Goal: Communication & Community: Answer question/provide support

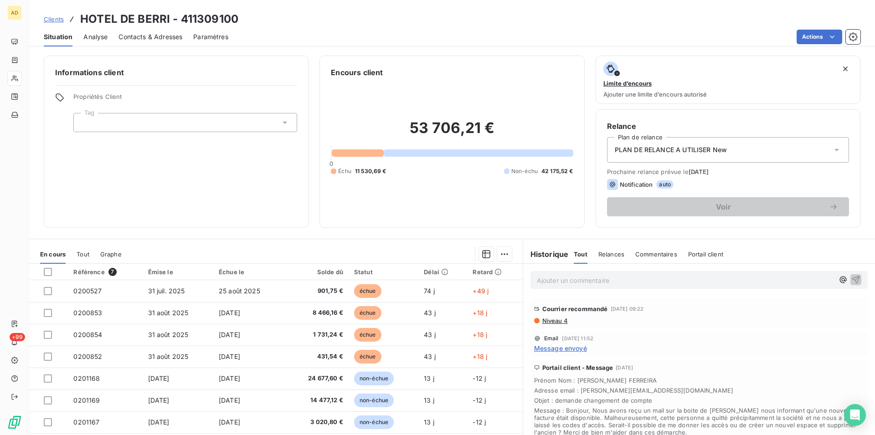
scroll to position [31, 0]
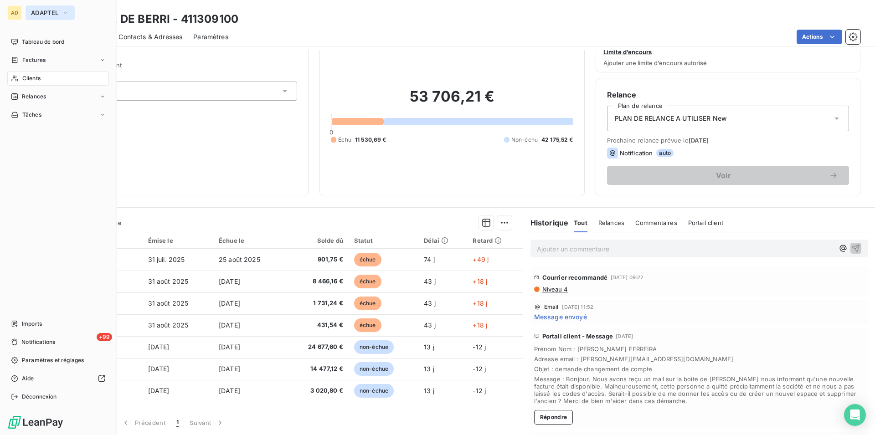
click at [45, 11] on span "ADAPTEL" at bounding box center [44, 12] width 27 height 7
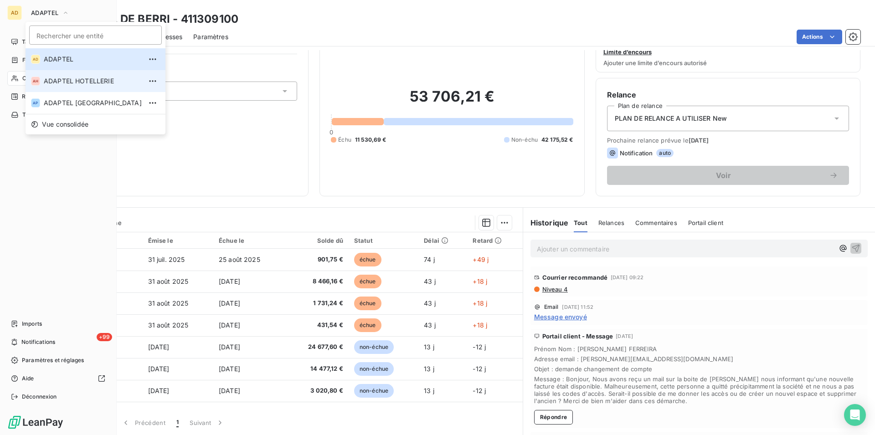
click at [67, 81] on span "ADAPTEL HOTELLERIE" at bounding box center [93, 81] width 98 height 9
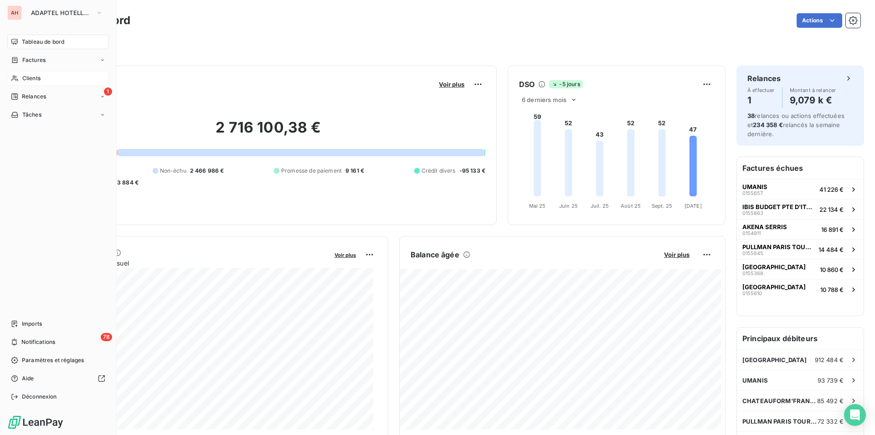
click at [19, 78] on div "Clients" at bounding box center [58, 78] width 102 height 15
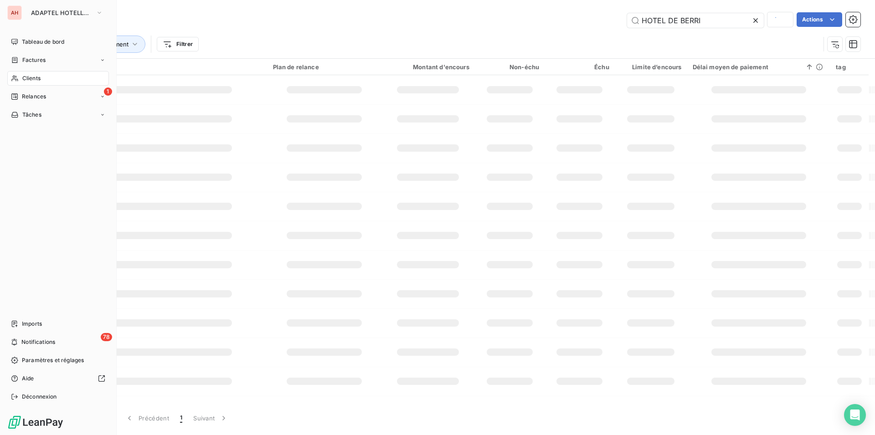
type input "HOTEL DE BERRI"
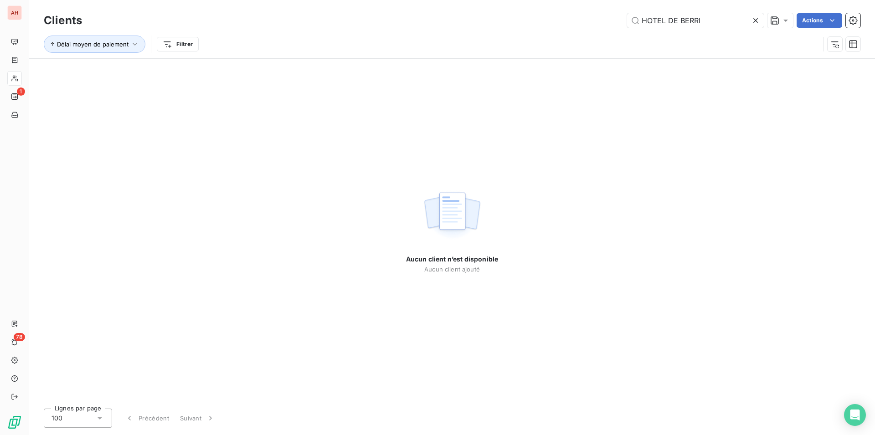
click at [757, 20] on icon at bounding box center [755, 20] width 9 height 9
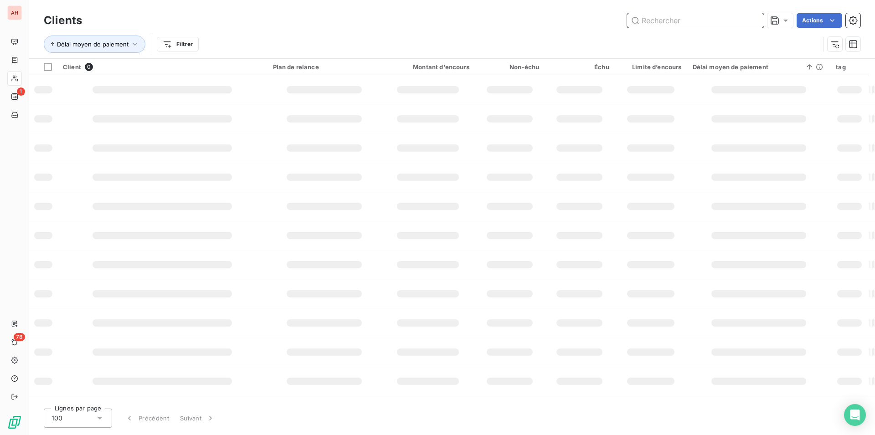
click at [707, 22] on input "text" at bounding box center [695, 20] width 137 height 15
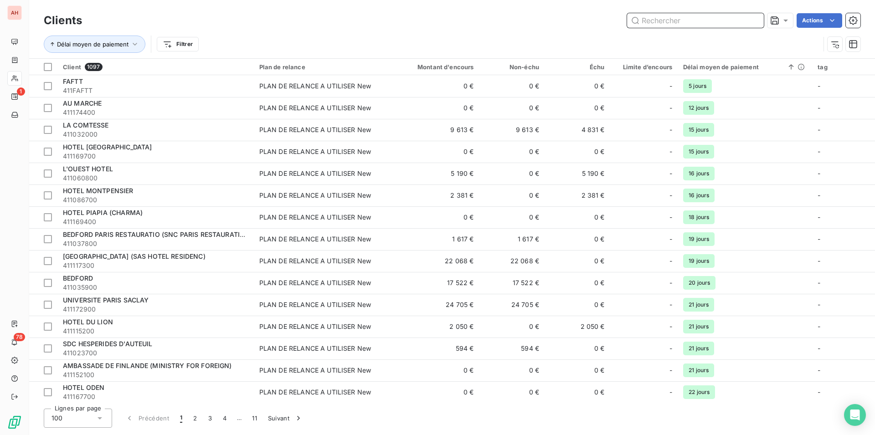
click at [707, 22] on input "text" at bounding box center [695, 20] width 137 height 15
paste input "MOXY BASTILLE"
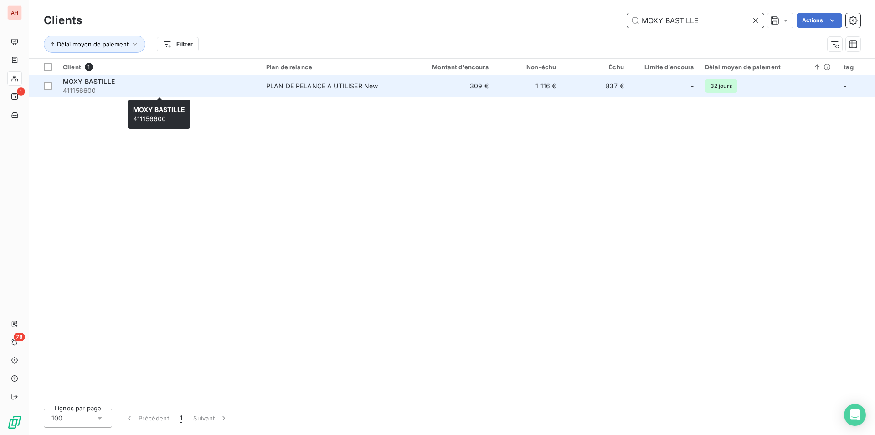
type input "MOXY BASTILLE"
click at [229, 87] on span "411156600" at bounding box center [159, 90] width 192 height 9
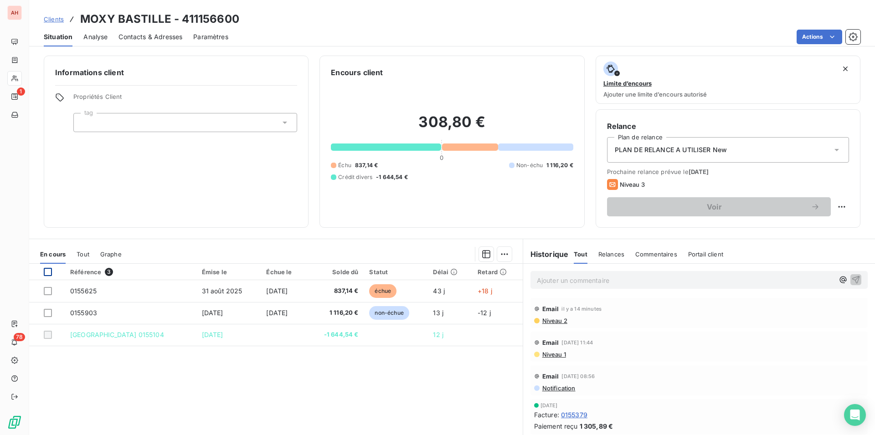
click at [50, 271] on div at bounding box center [48, 272] width 8 height 8
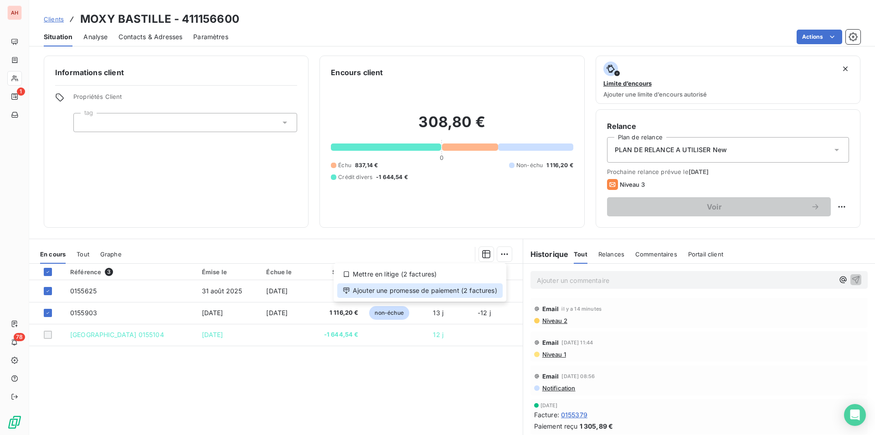
click at [425, 290] on div "Ajouter une promesse de paiement (2 factures)" at bounding box center [419, 290] width 165 height 15
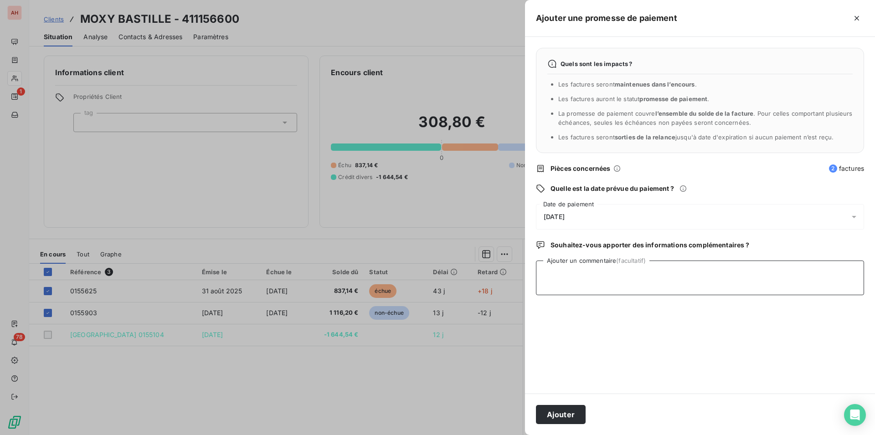
click at [580, 292] on textarea "Ajouter un commentaire (facultatif)" at bounding box center [700, 278] width 328 height 35
type textarea "promessse de bpaiement pour le [DATE]"
click at [560, 419] on button "Ajouter" at bounding box center [561, 414] width 50 height 19
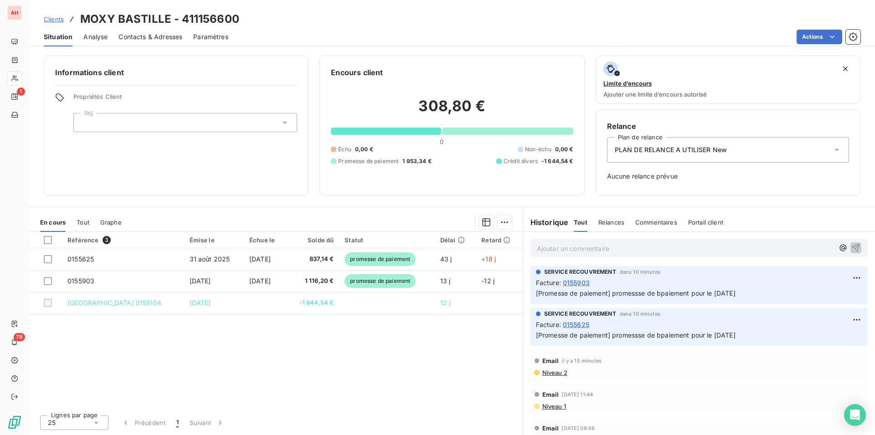
click at [363, 379] on div "Référence 3 Émise le Échue le Solde dû Statut Délai Retard 0155625 [DATE] [DATE…" at bounding box center [275, 320] width 493 height 176
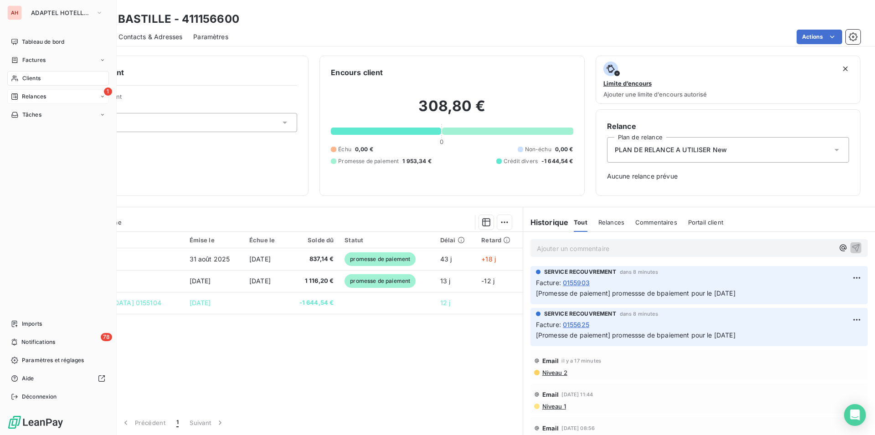
click at [40, 91] on div "1 Relances" at bounding box center [58, 96] width 102 height 15
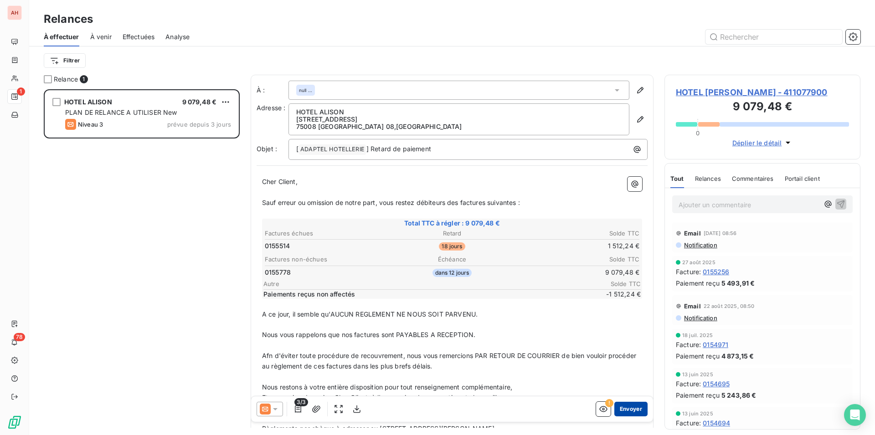
click at [626, 410] on button "Envoyer" at bounding box center [630, 409] width 33 height 15
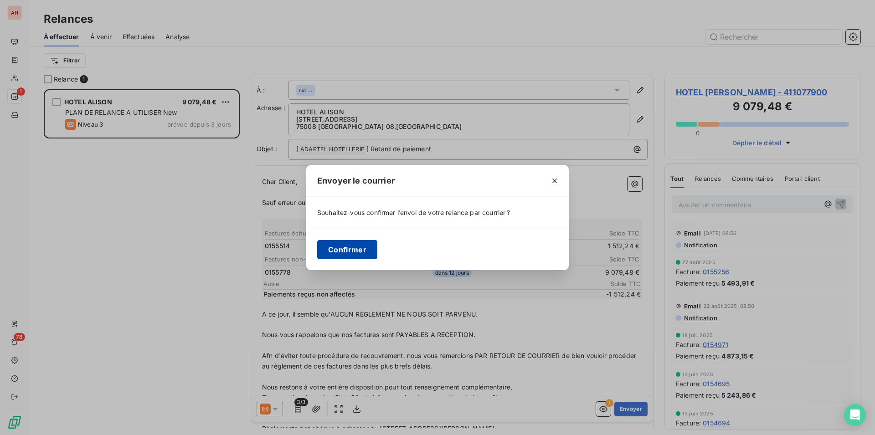
click at [332, 247] on button "Confirmer" at bounding box center [347, 249] width 60 height 19
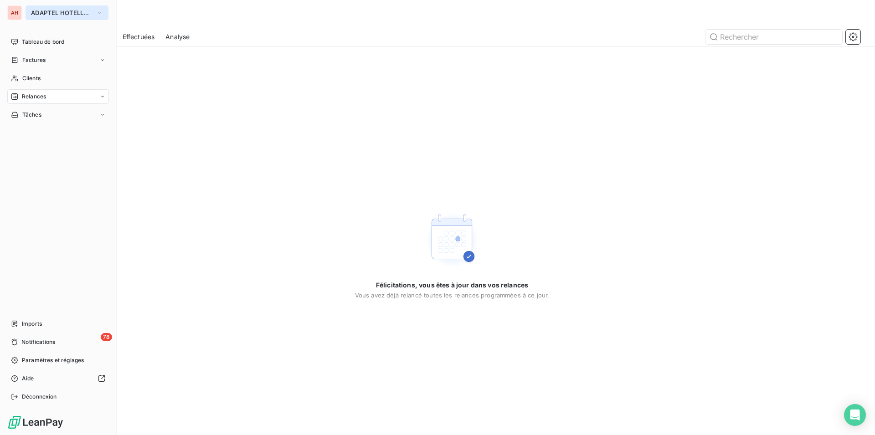
click at [56, 14] on span "ADAPTEL HOTELLERIE" at bounding box center [61, 12] width 61 height 7
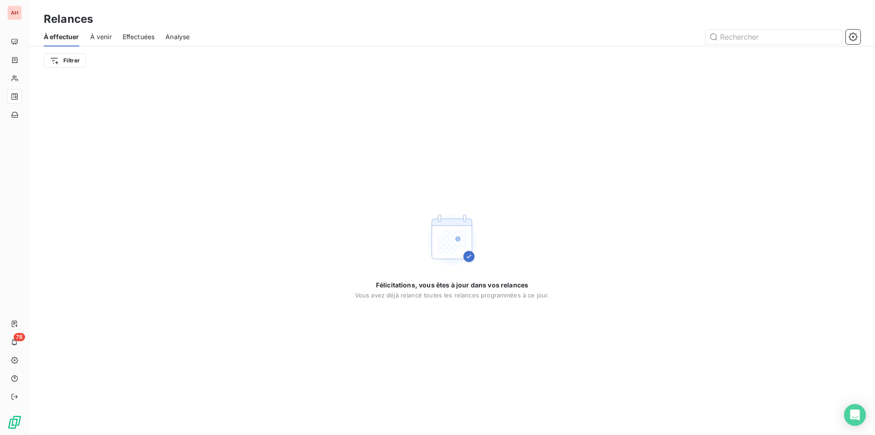
click at [241, 282] on div "Félicitations, vous êtes à jour dans vos relances Vous avez déjà relancé toutes…" at bounding box center [451, 255] width 845 height 360
click at [138, 390] on div "Félicitations, vous êtes à jour dans vos relances Vous avez déjà relancé toutes…" at bounding box center [451, 255] width 845 height 360
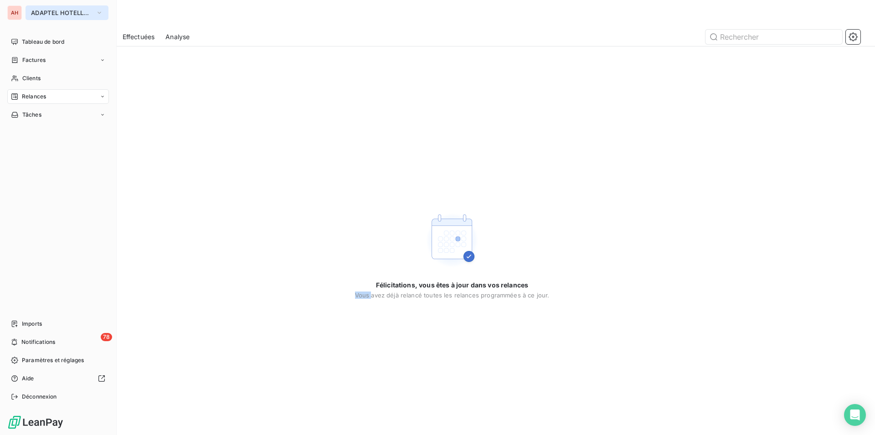
click at [57, 17] on button "ADAPTEL HOTELLERIE" at bounding box center [67, 12] width 83 height 15
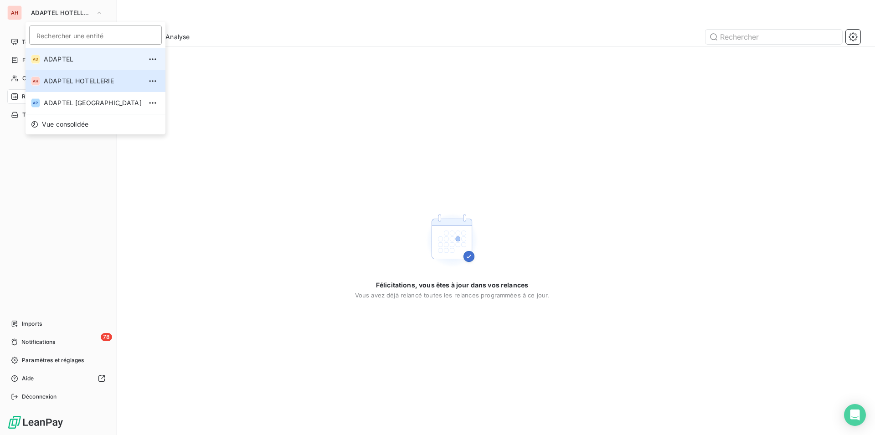
click at [67, 62] on span "ADAPTEL" at bounding box center [93, 59] width 98 height 9
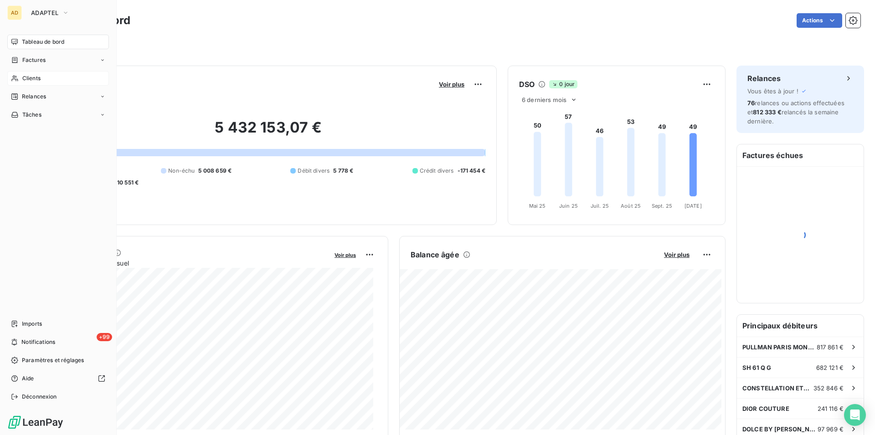
click at [34, 78] on span "Clients" at bounding box center [31, 78] width 18 height 8
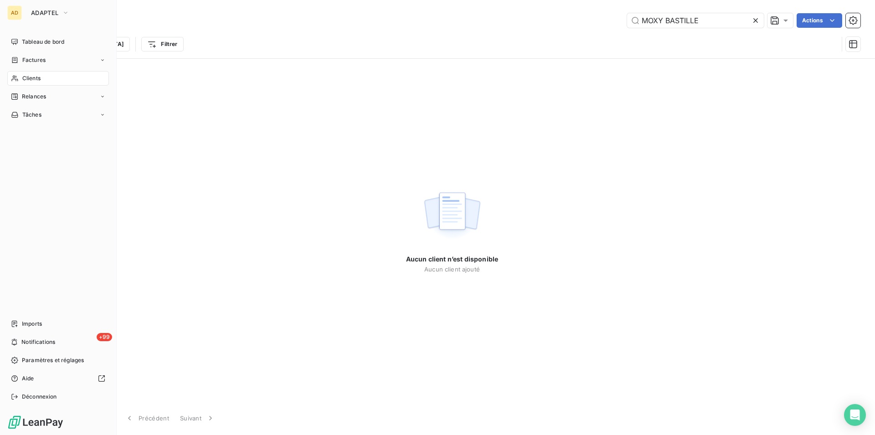
click at [54, 79] on div "Clients" at bounding box center [58, 78] width 102 height 15
click at [50, 82] on div "Clients" at bounding box center [58, 78] width 102 height 15
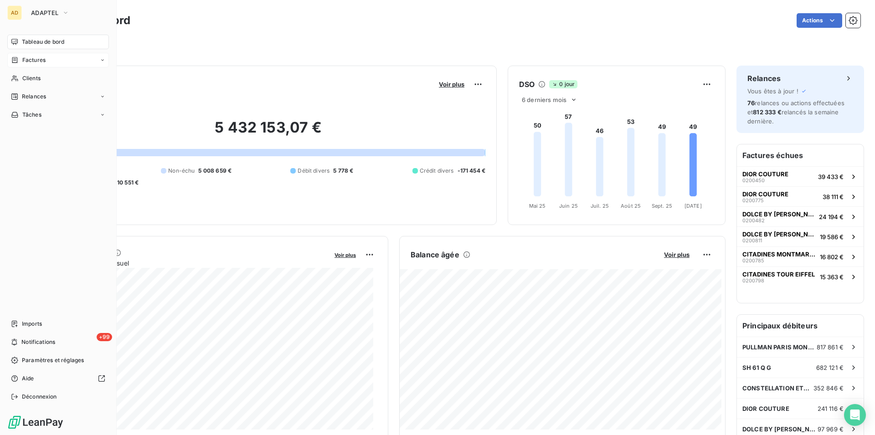
click at [44, 64] on div "Factures" at bounding box center [58, 60] width 102 height 15
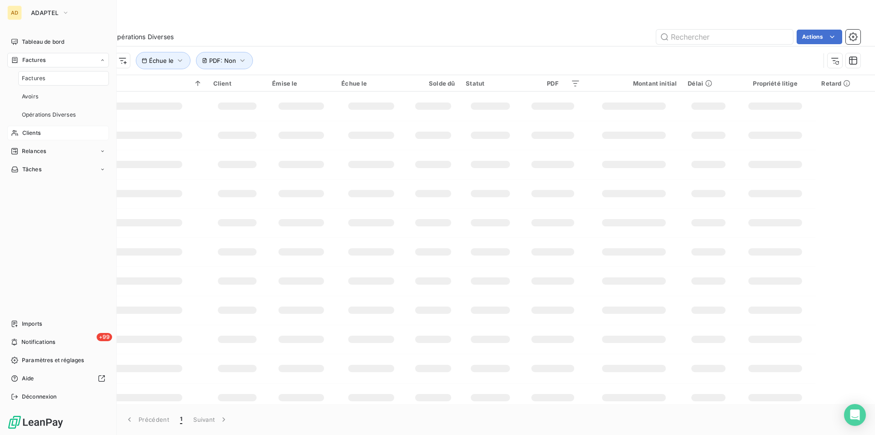
click at [38, 131] on span "Clients" at bounding box center [31, 133] width 18 height 8
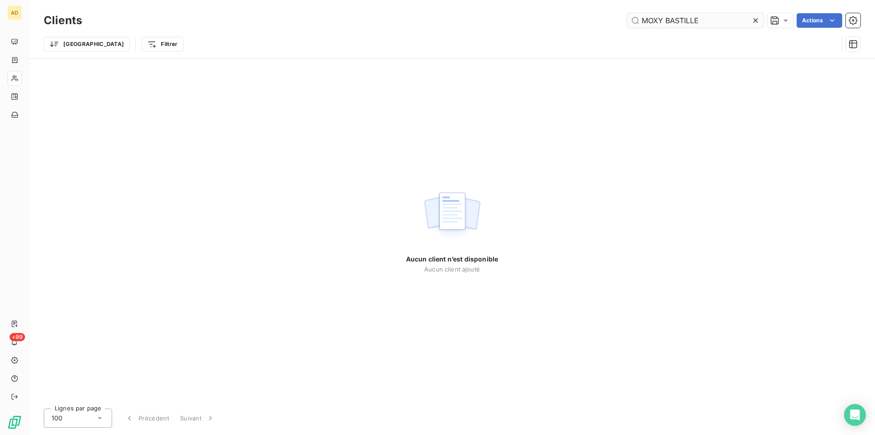
click at [705, 20] on input "MOXY BASTILLE" at bounding box center [695, 20] width 137 height 15
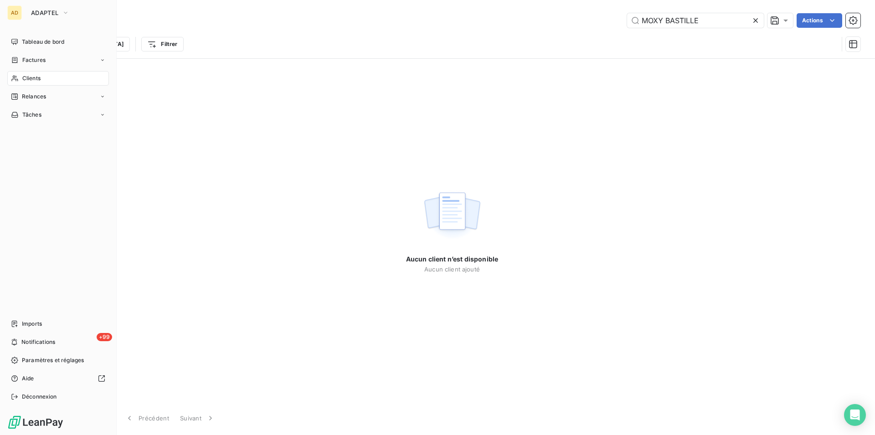
click at [14, 17] on div "AD" at bounding box center [14, 12] width 15 height 15
click at [42, 12] on span "ADAPTEL" at bounding box center [44, 12] width 27 height 7
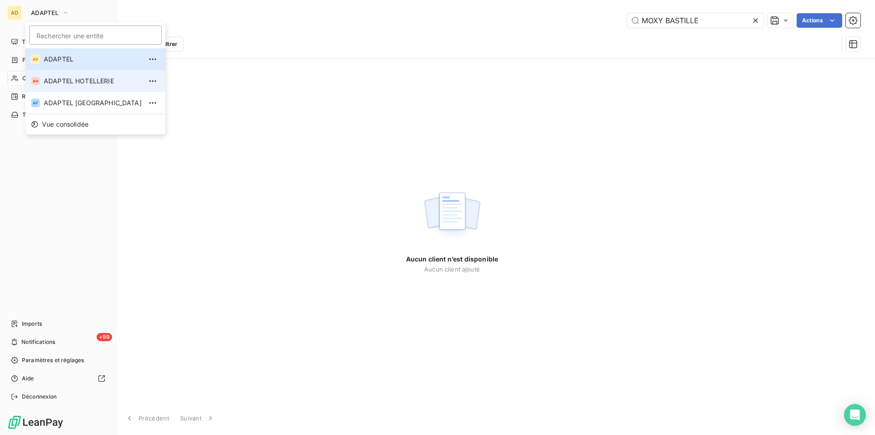
click at [65, 80] on span "ADAPTEL HOTELLERIE" at bounding box center [93, 81] width 98 height 9
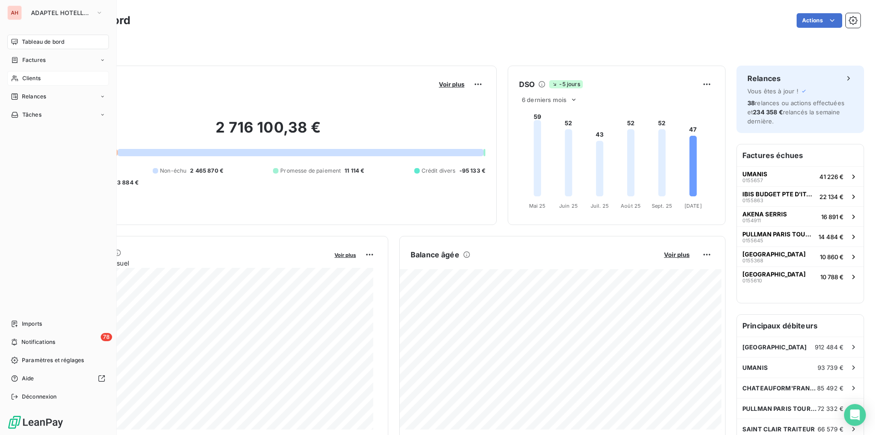
click at [26, 79] on span "Clients" at bounding box center [31, 78] width 18 height 8
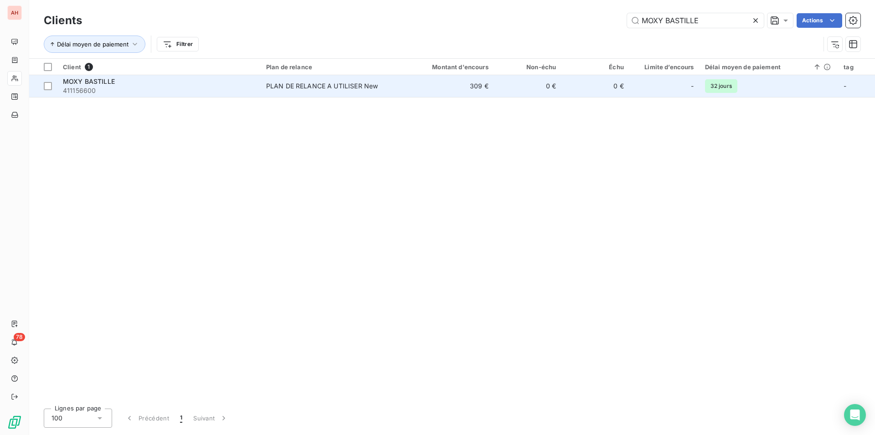
click at [334, 87] on div "PLAN DE RELANCE A UTILISER New" at bounding box center [322, 86] width 112 height 9
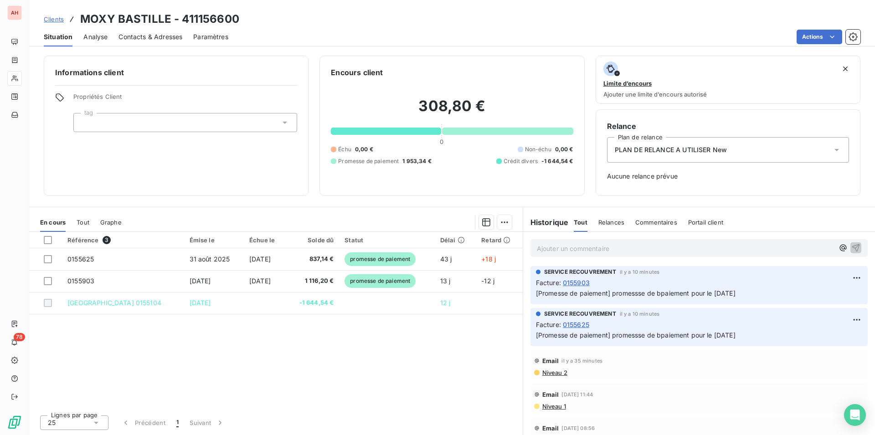
click at [192, 402] on div "Référence 3 Émise le Échue le Solde dû Statut Délai Retard 0155625 [DATE] [DATE…" at bounding box center [275, 320] width 493 height 176
click at [188, 399] on div "Référence 3 Émise le Échue le Solde dû Statut Délai Retard 0155625 [DATE] [DATE…" at bounding box center [275, 320] width 493 height 176
click at [157, 369] on div "Référence 3 Émise le Échue le Solde dû Statut Délai Retard 0155625 [DATE] [DATE…" at bounding box center [275, 320] width 493 height 176
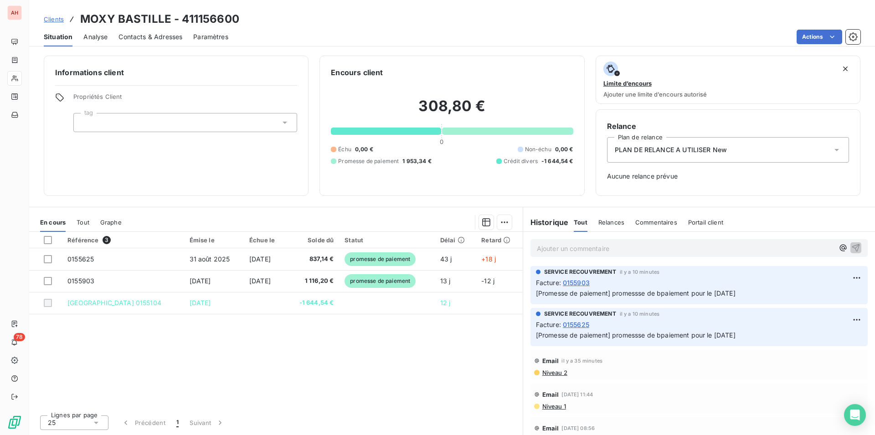
click at [187, 362] on div "Référence 3 Émise le Échue le Solde dû Statut Délai Retard 0155625 [DATE] [DATE…" at bounding box center [275, 320] width 493 height 176
click at [228, 68] on h6 "Informations client" at bounding box center [176, 72] width 242 height 11
click at [188, 385] on div "Référence 3 Émise le Échue le Solde dû Statut Délai Retard 0155625 [DATE] [DATE…" at bounding box center [275, 320] width 493 height 176
click at [188, 364] on div "Référence 3 Émise le Échue le Solde dû Statut Délai Retard 0155625 [DATE] [DATE…" at bounding box center [275, 320] width 493 height 176
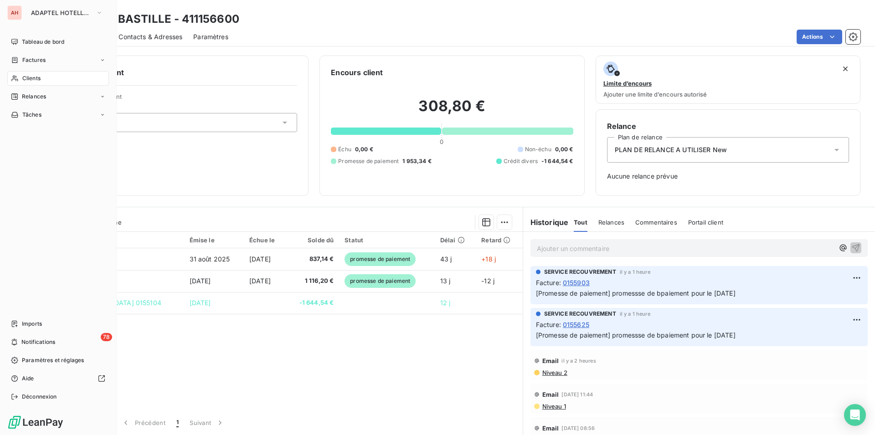
click at [15, 78] on icon at bounding box center [15, 78] width 8 height 7
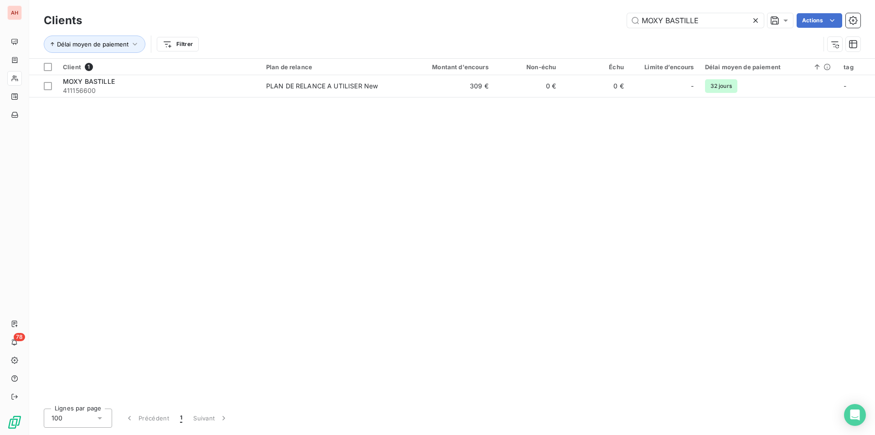
click at [734, 46] on div "Délai moyen de paiement Filtrer" at bounding box center [432, 44] width 776 height 17
click at [753, 22] on icon at bounding box center [755, 20] width 9 height 9
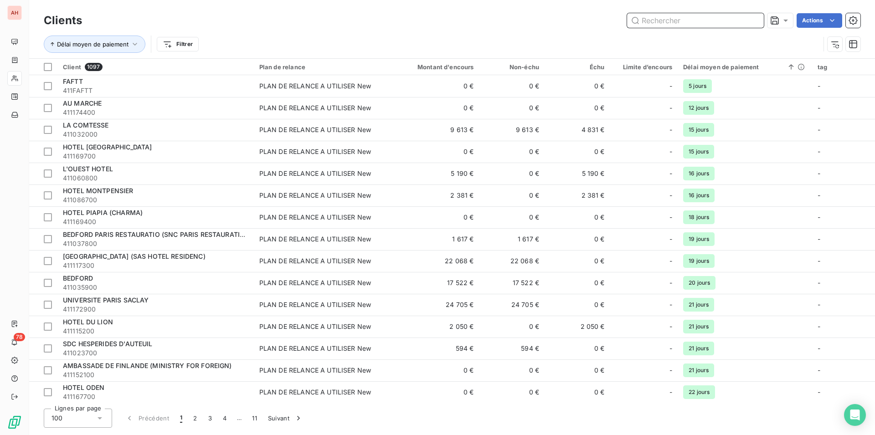
click at [713, 22] on input "text" at bounding box center [695, 20] width 137 height 15
click at [702, 15] on input "text" at bounding box center [695, 20] width 137 height 15
paste input "DOLCE BY [PERSON_NAME] VERSAILL"
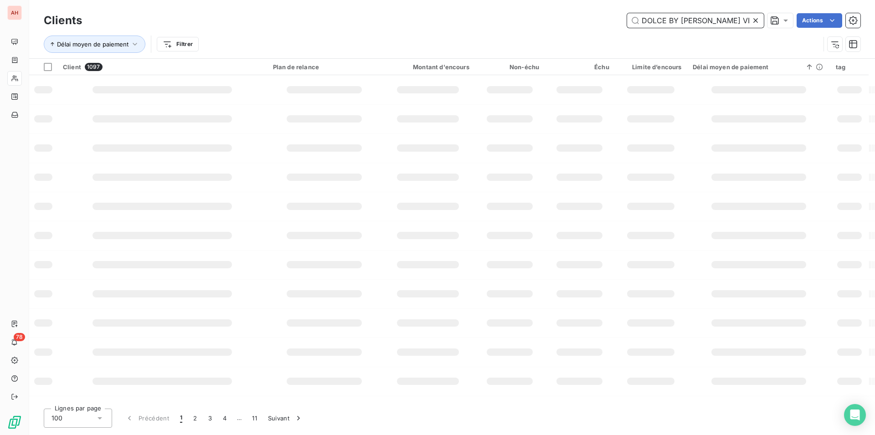
scroll to position [0, 7]
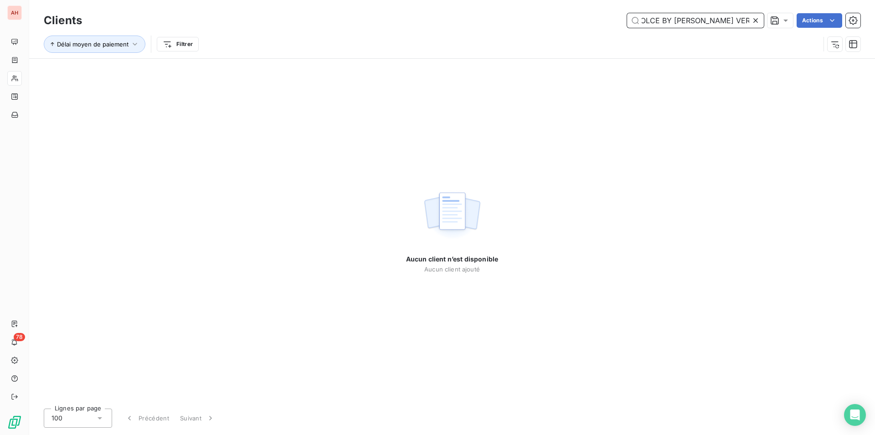
type input "DOLCE BY [PERSON_NAME] VERSAILL"
click at [759, 19] on icon at bounding box center [755, 20] width 9 height 9
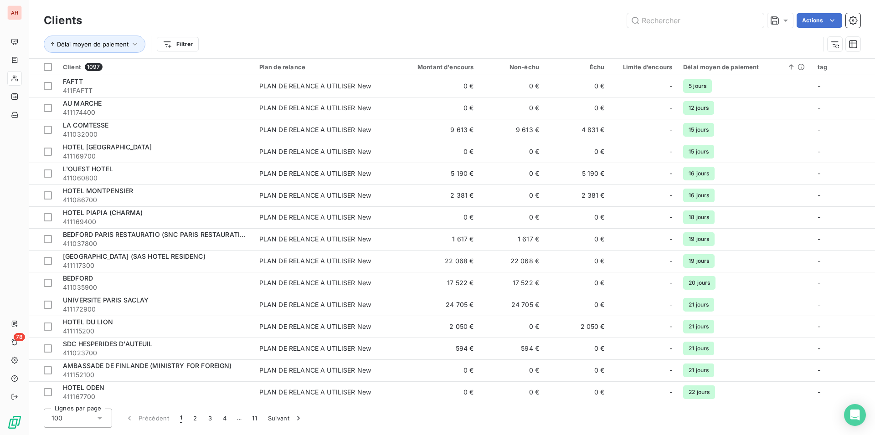
click at [225, 39] on div "Délai moyen de paiement Filtrer" at bounding box center [432, 44] width 776 height 17
click at [307, 24] on div "Actions" at bounding box center [476, 20] width 767 height 15
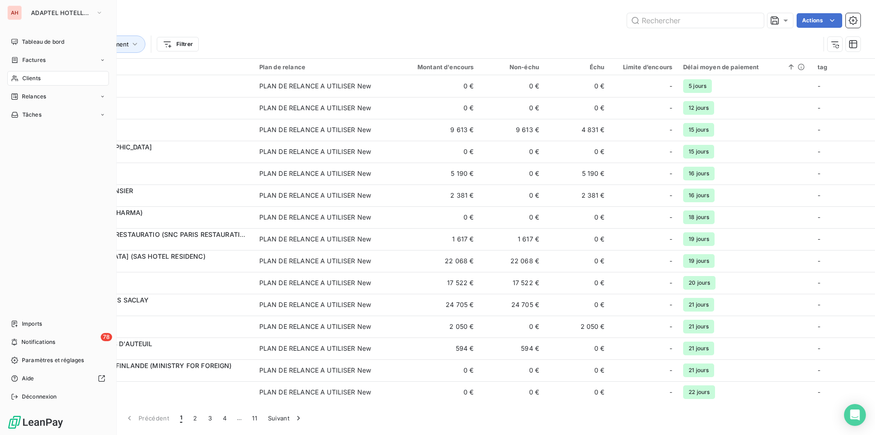
click at [20, 81] on div "Clients" at bounding box center [58, 78] width 102 height 15
click at [32, 72] on div "Clients" at bounding box center [58, 78] width 102 height 15
click at [46, 81] on div "Clients" at bounding box center [58, 78] width 102 height 15
click at [6, 81] on div "AH ADAPTEL HOTELLERIE Tableau de bord Factures Clients Relances Tâches Imports …" at bounding box center [58, 217] width 117 height 435
click at [14, 80] on icon at bounding box center [15, 78] width 8 height 7
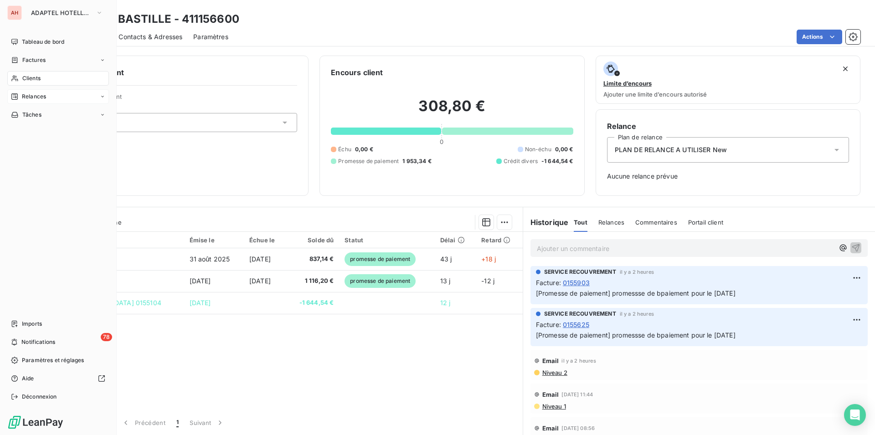
click at [33, 98] on span "Relances" at bounding box center [34, 96] width 24 height 8
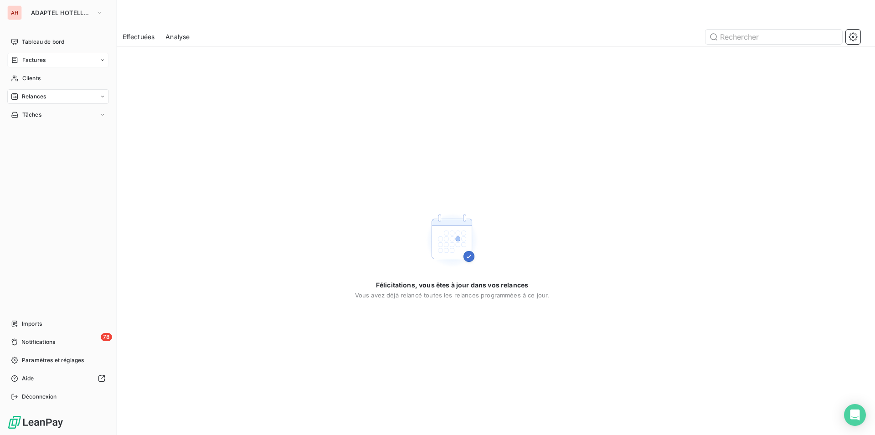
click at [27, 57] on span "Factures" at bounding box center [33, 60] width 23 height 8
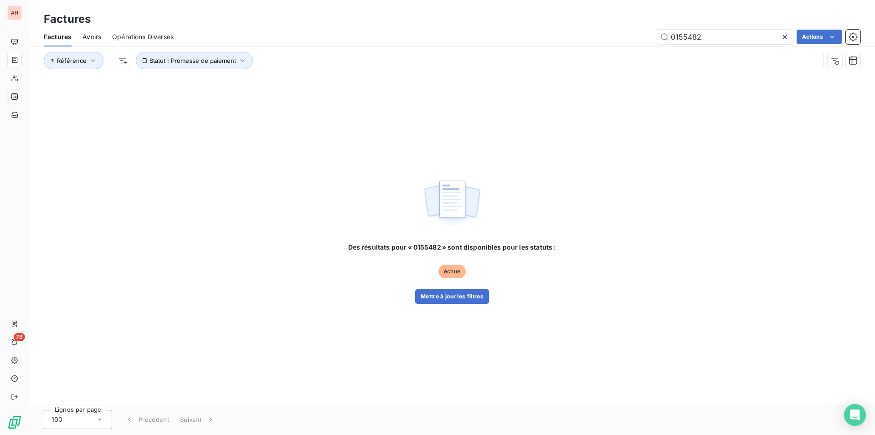
click at [478, 304] on div "Des résultats pour « 0155482 » sont disponibles pour les statuts : échue Mettre…" at bounding box center [451, 239] width 845 height 329
click at [477, 303] on button "Mettre à jour les filtres" at bounding box center [452, 296] width 74 height 15
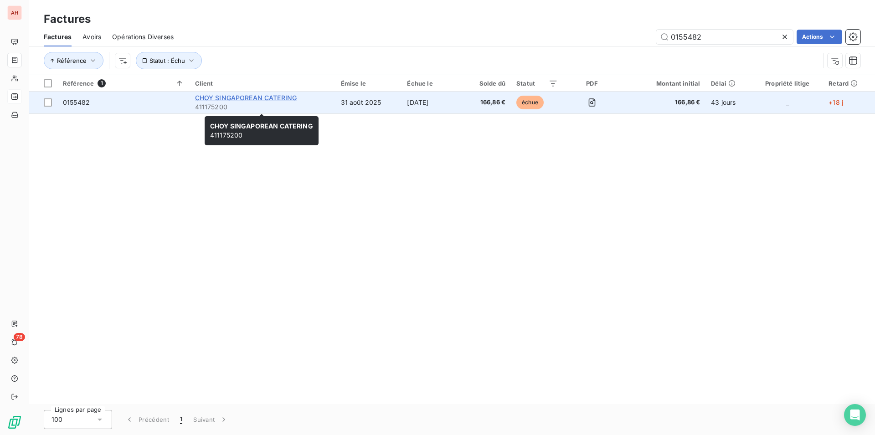
click at [239, 99] on span "CHOY SINGAPOREAN CATERING" at bounding box center [246, 98] width 102 height 8
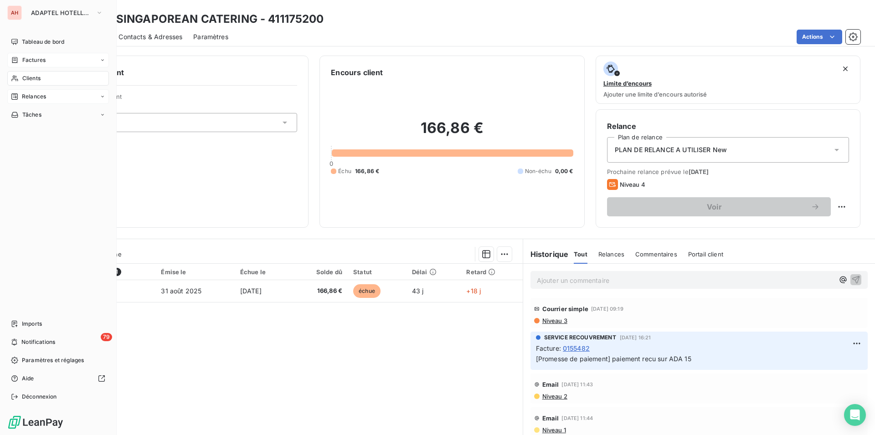
click at [17, 78] on icon at bounding box center [15, 78] width 8 height 7
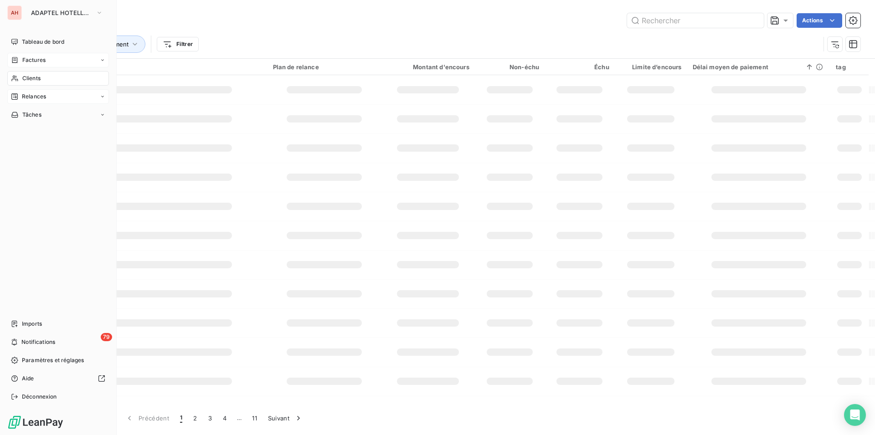
click at [19, 83] on div "Clients" at bounding box center [58, 78] width 102 height 15
click at [690, 18] on input "text" at bounding box center [695, 20] width 137 height 15
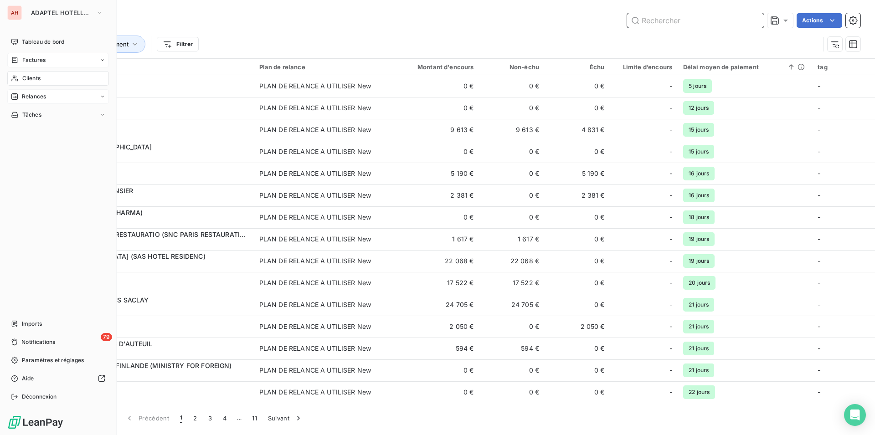
click at [680, 26] on input "text" at bounding box center [695, 20] width 137 height 15
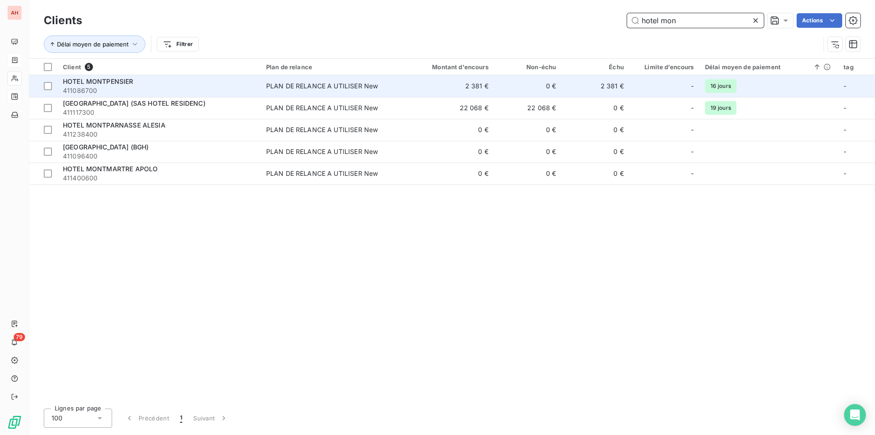
type input "hotel mon"
click at [341, 87] on div "PLAN DE RELANCE A UTILISER New" at bounding box center [322, 86] width 112 height 9
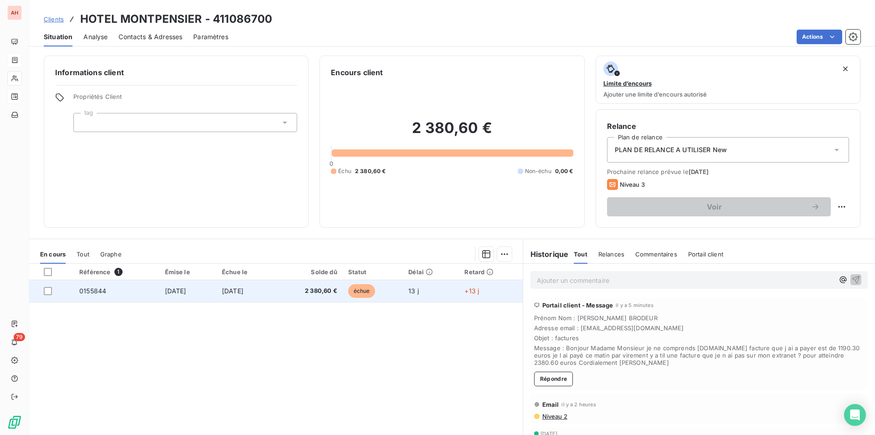
click at [274, 289] on td "[DATE]" at bounding box center [245, 291] width 58 height 22
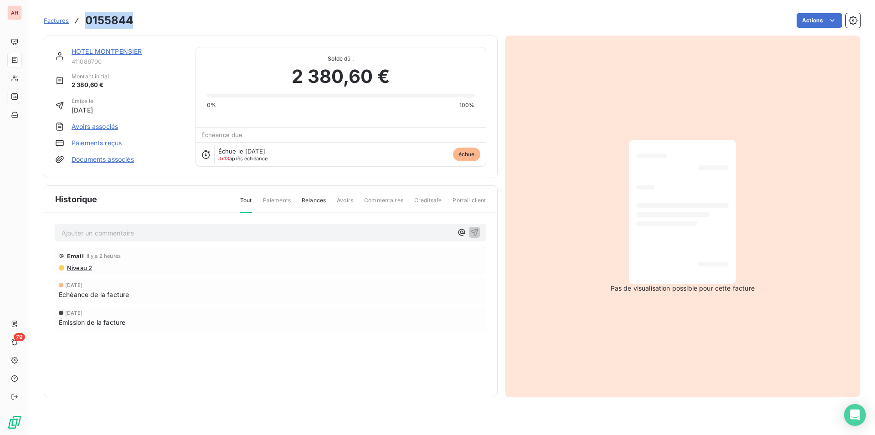
drag, startPoint x: 134, startPoint y: 19, endPoint x: 87, endPoint y: 15, distance: 47.5
click at [87, 15] on div "Factures 0155844 Actions" at bounding box center [452, 20] width 816 height 19
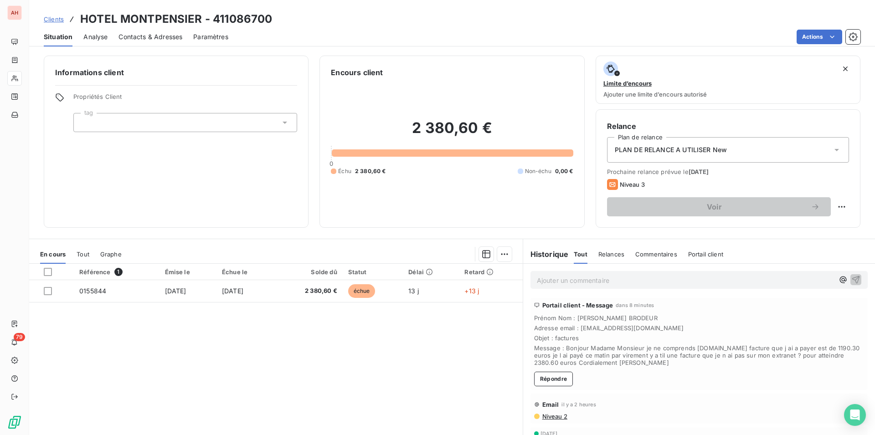
click at [83, 256] on span "Tout" at bounding box center [83, 254] width 13 height 7
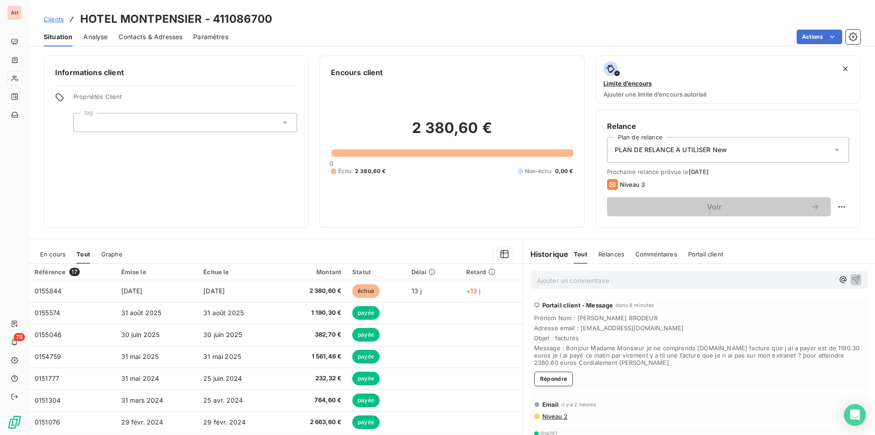
click at [56, 254] on span "En cours" at bounding box center [53, 254] width 26 height 7
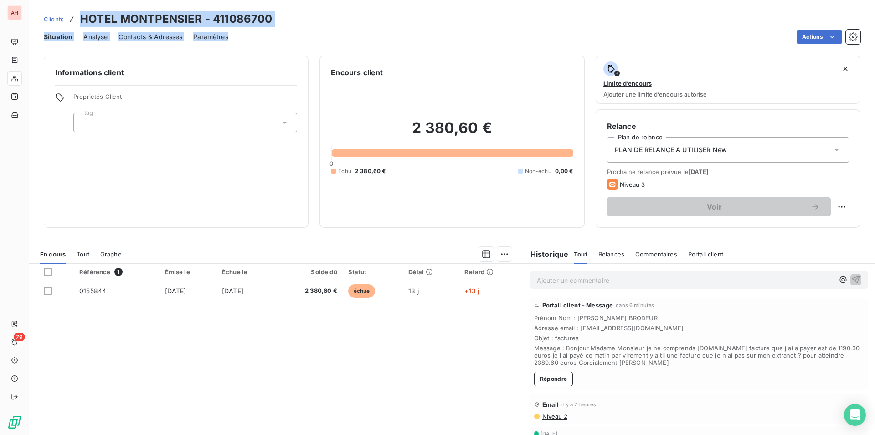
drag, startPoint x: 623, startPoint y: 366, endPoint x: 78, endPoint y: 19, distance: 646.2
copy div "HOTEL MONTPENSIER - 411086700 Situation Analyse Contacts & Adresses Paramètres"
click at [724, 369] on div "Portail client - Message dans 2 minutes Prénom Nom : Thierry BRODEUR Adresse em…" at bounding box center [698, 344] width 337 height 92
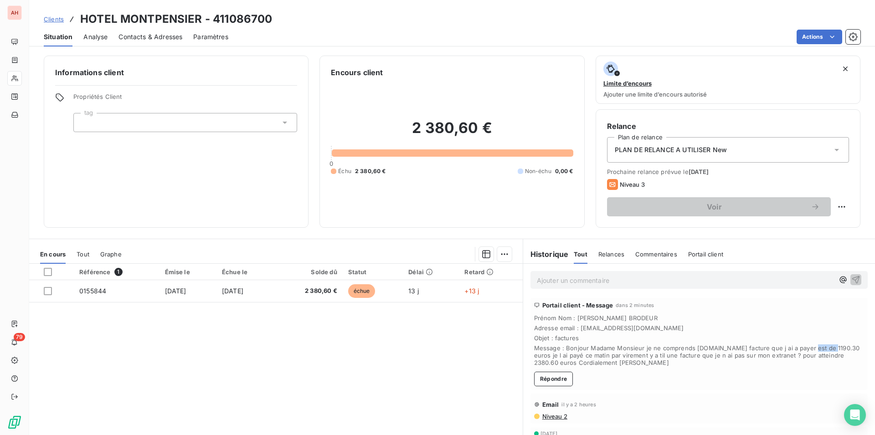
drag, startPoint x: 818, startPoint y: 348, endPoint x: 796, endPoint y: 347, distance: 21.4
click at [796, 347] on span "Message : Bonjour Madame Monsieur je ne comprends pas.La facture que j ai a pay…" at bounding box center [699, 355] width 330 height 22
copy span "1190.30"
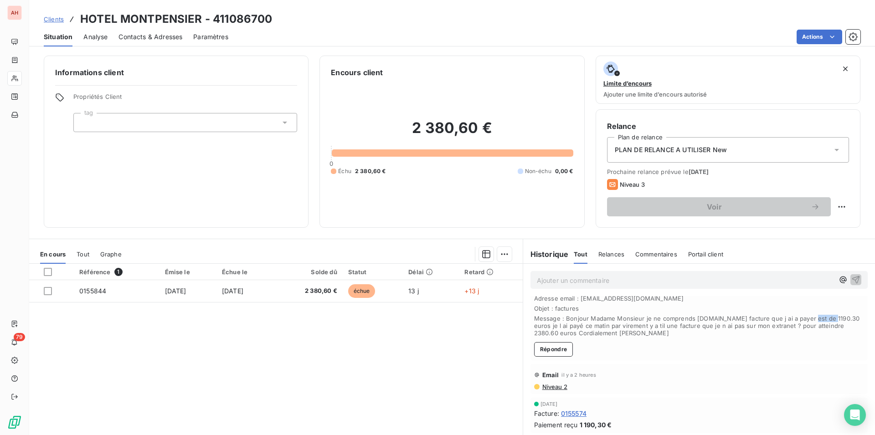
scroll to position [46, 0]
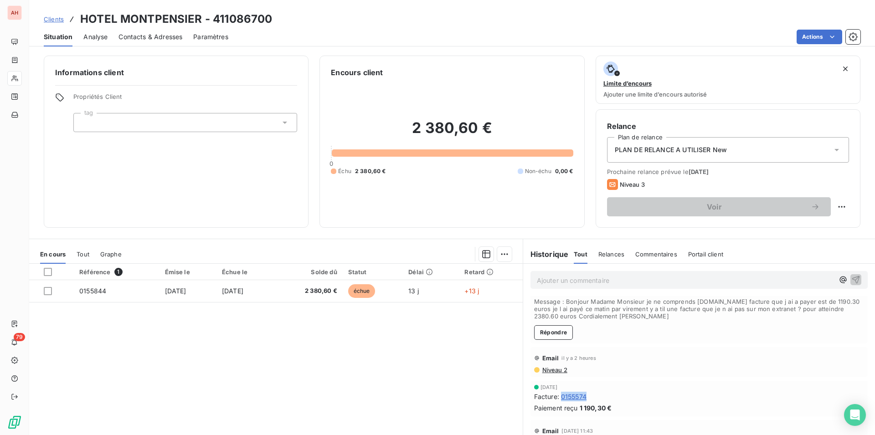
drag, startPoint x: 594, startPoint y: 400, endPoint x: 558, endPoint y: 394, distance: 36.5
click at [558, 394] on div "Facture : 0155574" at bounding box center [699, 397] width 330 height 10
copy span "0155574"
click at [626, 361] on div "Email il y a 2 heures" at bounding box center [699, 358] width 330 height 15
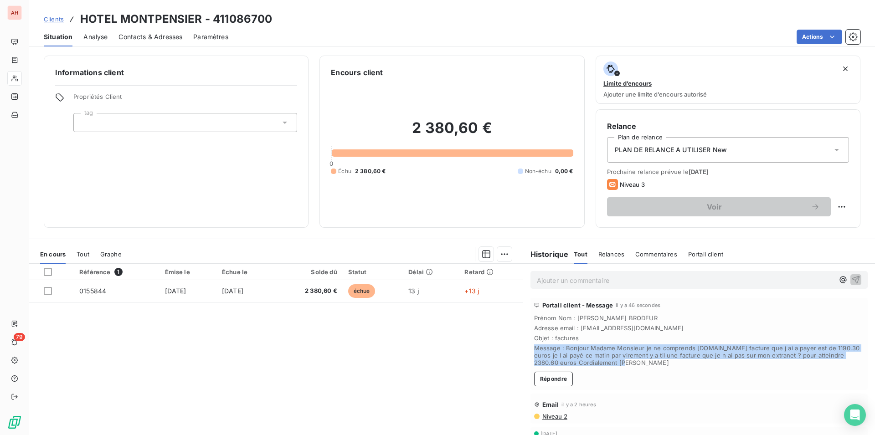
drag, startPoint x: 620, startPoint y: 362, endPoint x: 527, endPoint y: 351, distance: 94.5
click at [530, 351] on div "Portail client - Message il y a 46 secondes Prénom Nom : Thierry BRODEUR Adress…" at bounding box center [698, 344] width 337 height 92
copy span "Message : Bonjour Madame Monsieur je ne comprends pas.La facture que j ai a pay…"
click at [554, 380] on button "Répondre" at bounding box center [553, 379] width 39 height 15
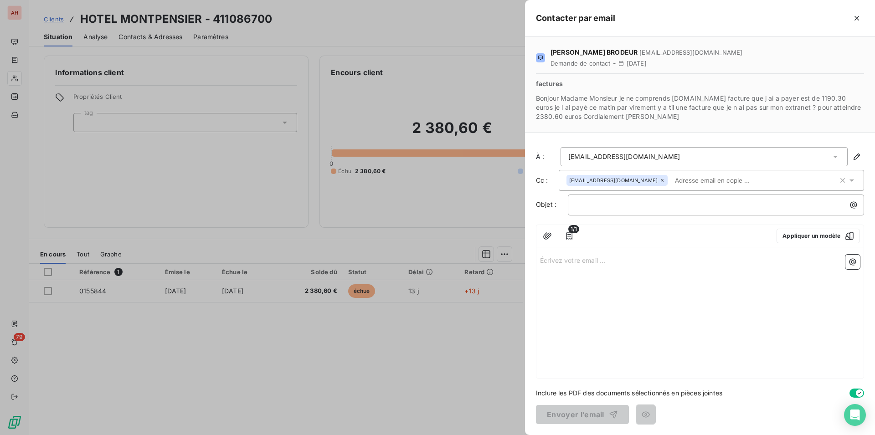
click at [582, 267] on div "Écrivez votre email ... ﻿" at bounding box center [699, 315] width 327 height 128
click at [586, 262] on p "Écrivez votre email ... ﻿" at bounding box center [700, 260] width 320 height 10
click at [620, 258] on span "Bonjour Monsieur Brodeur," at bounding box center [595, 260] width 110 height 8
click at [623, 302] on span "Nous vous confirmons que la facture n°0155574 d’un montant de 1 190,30 € a bien…" at bounding box center [698, 301] width 317 height 8
drag, startPoint x: 803, startPoint y: 300, endPoint x: 778, endPoint y: 303, distance: 24.8
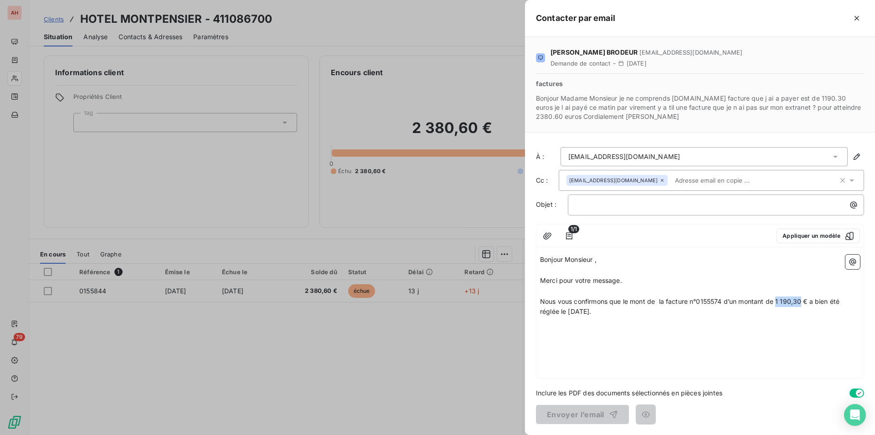
click at [778, 303] on span "Nous vous confirmons que le mont de la facture n°0155574 d’un montant de 1 190,…" at bounding box center [690, 306] width 301 height 18
click at [803, 323] on div "Bonjour Monsieur , ﻿ Merci pour votre message. ﻿ Nous vous confirmons que le mo…" at bounding box center [699, 315] width 327 height 128
drag, startPoint x: 809, startPoint y: 300, endPoint x: 777, endPoint y: 300, distance: 32.8
click at [777, 300] on span "Nous vous confirmons que le mont de la facture n°0155574 d’un montant de 1 190,…" at bounding box center [690, 306] width 301 height 18
copy span "1 190,30 €"
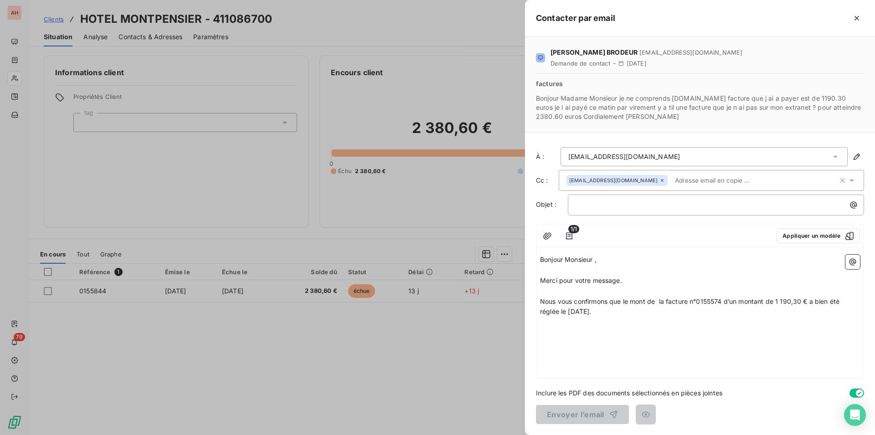
click at [658, 301] on span "Nous vous confirmons que le mont de la facture n°0155574 d’un montant de 1 190,…" at bounding box center [690, 306] width 301 height 18
click at [648, 301] on span "Nous vous confirmons que le mont de 1 190,30 € la facture n°0155574 d’un montan…" at bounding box center [693, 306] width 307 height 18
click at [701, 299] on span "Nous vous confirmons que le montant de 1 190,30 € la facture n°0155574 d’un mon…" at bounding box center [699, 306] width 318 height 18
drag, startPoint x: 807, startPoint y: 302, endPoint x: 778, endPoint y: 302, distance: 29.2
click at [778, 302] on span "Nous vous confirmons que le montant de 1 190,30 € correspant à la facture la fa…" at bounding box center [697, 306] width 315 height 18
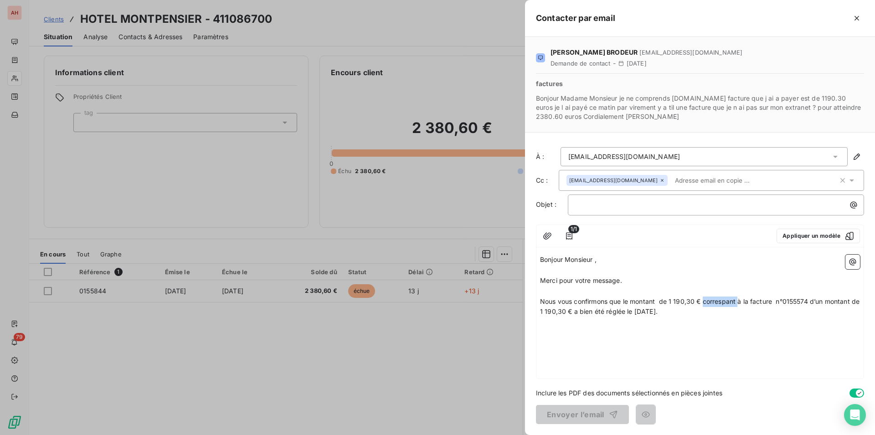
drag, startPoint x: 739, startPoint y: 302, endPoint x: 702, endPoint y: 300, distance: 36.9
click at [702, 300] on span "Nous vous confirmons que le montant de 1 190,30 € correspant à la facture n°015…" at bounding box center [700, 306] width 321 height 18
click at [607, 327] on div "Bonjour Monsieur , ﻿ Merci pour votre message. ﻿ Nous vous confirmons que le mo…" at bounding box center [699, 315] width 327 height 128
drag, startPoint x: 609, startPoint y: 312, endPoint x: 529, endPoint y: 311, distance: 79.7
click at [529, 311] on div "Thierry BRODEUR thierrybrodeur@gmail.com Demande de contact - 13 Oct 2025 factu…" at bounding box center [700, 236] width 350 height 398
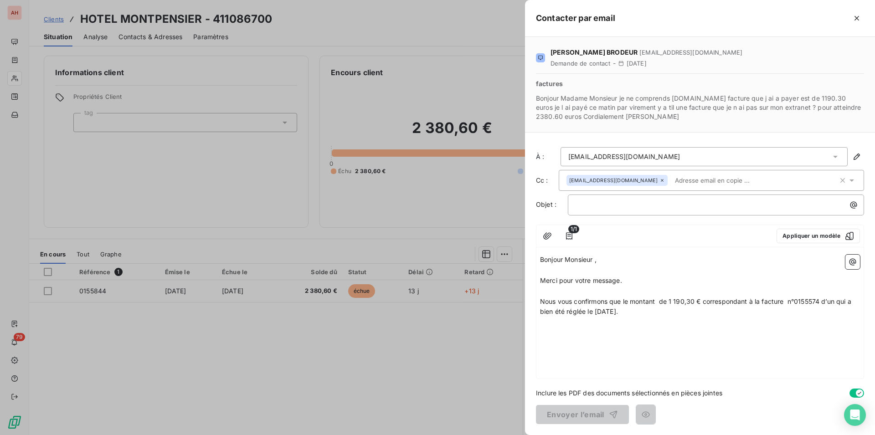
click at [856, 300] on p "Nous vous confirmons que le montant de 1 190,30 € correspondant à la facture n°…" at bounding box center [700, 307] width 320 height 21
click at [704, 316] on p "Nous vous confirmons que le montant de 1 190,30 € correspondant à la facture n°…" at bounding box center [700, 307] width 320 height 21
click at [539, 339] on div "Bonjour Monsieur , ﻿ Merci pour votre message. ﻿ Nous vous confirmons que le mo…" at bounding box center [699, 315] width 327 height 128
click at [553, 327] on p "﻿" at bounding box center [700, 322] width 320 height 10
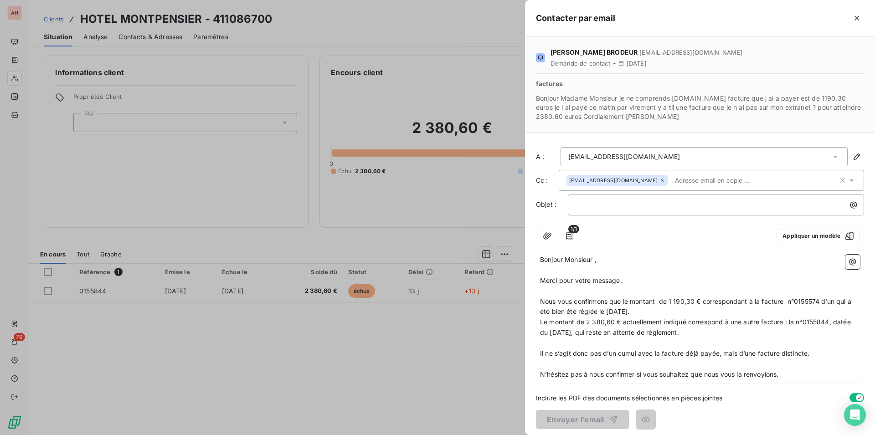
scroll to position [5, 0]
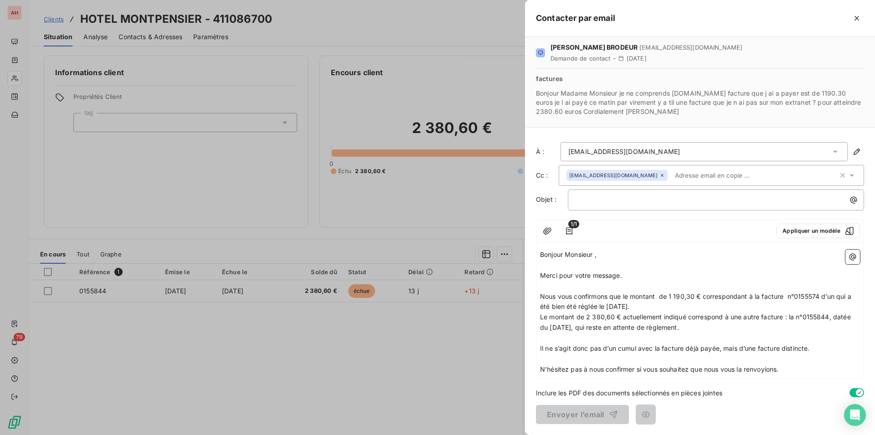
click at [728, 391] on div "Inclure les PDF des documents sélectionnés en pièces jointes" at bounding box center [700, 393] width 328 height 10
click at [271, 293] on div at bounding box center [437, 217] width 875 height 435
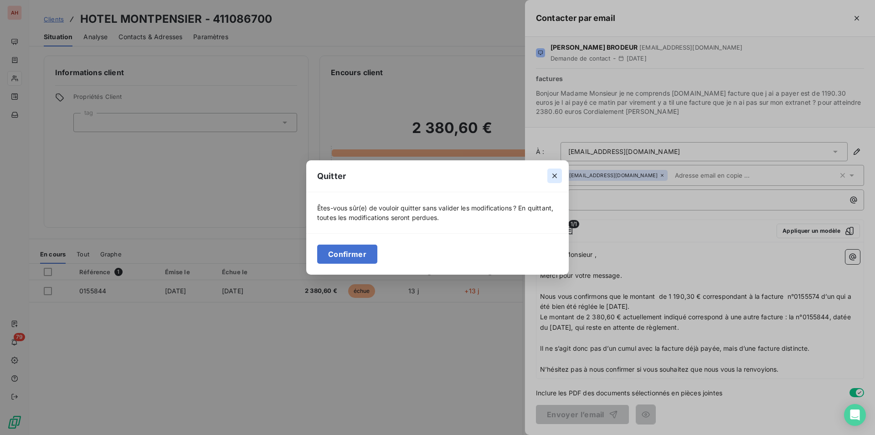
click at [551, 176] on icon "button" at bounding box center [554, 175] width 9 height 9
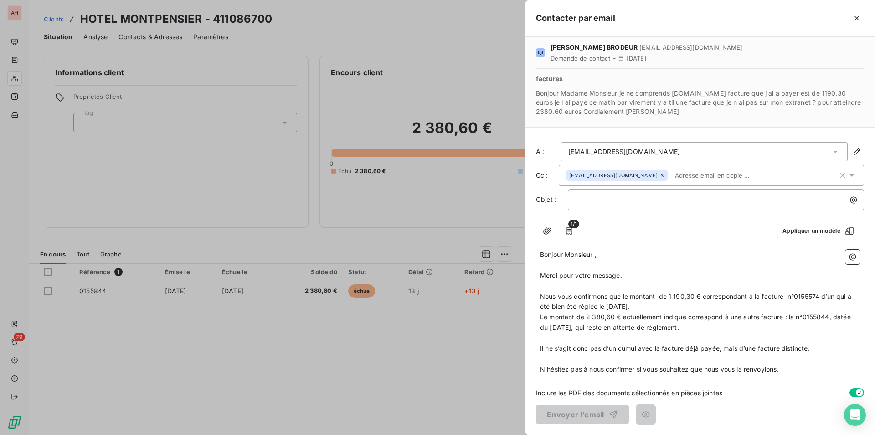
click at [363, 63] on div at bounding box center [437, 217] width 875 height 435
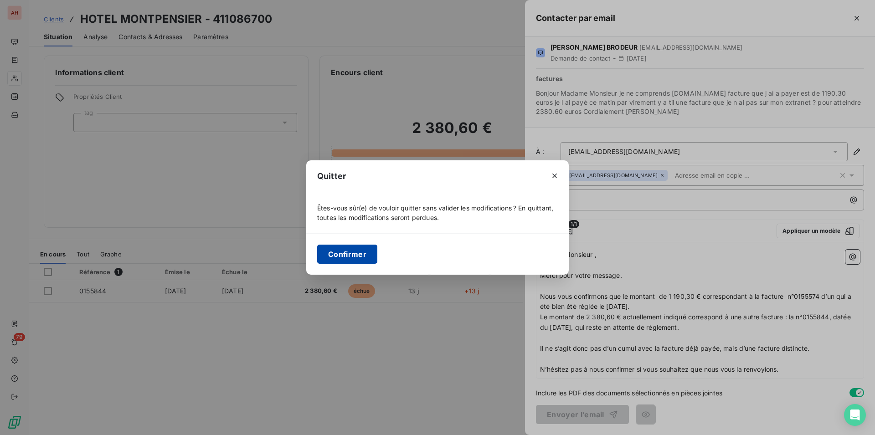
click at [342, 258] on button "Confirmer" at bounding box center [347, 254] width 60 height 19
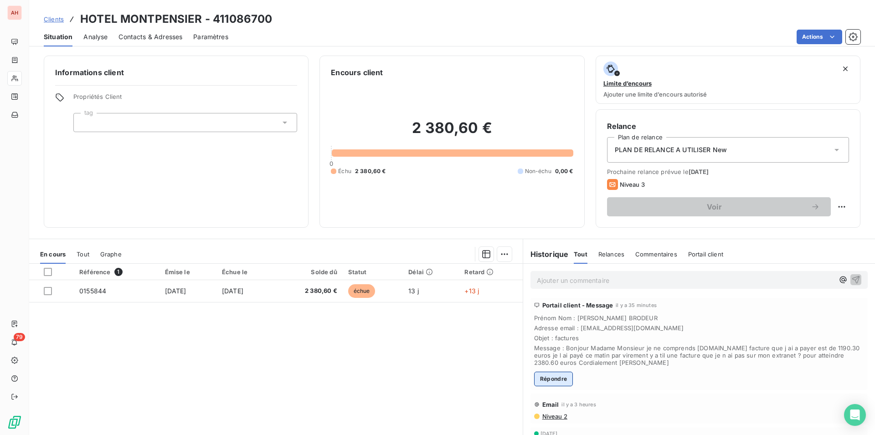
click at [553, 378] on button "Répondre" at bounding box center [553, 379] width 39 height 15
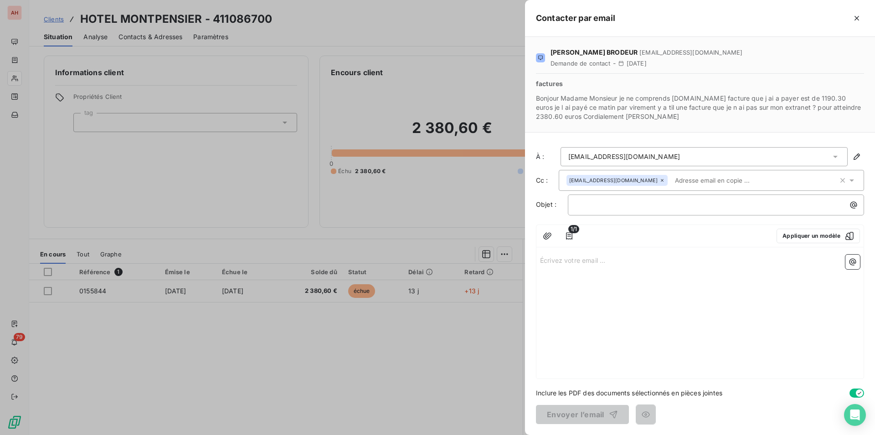
click at [592, 265] on p "Écrivez votre email ... ﻿" at bounding box center [700, 260] width 320 height 10
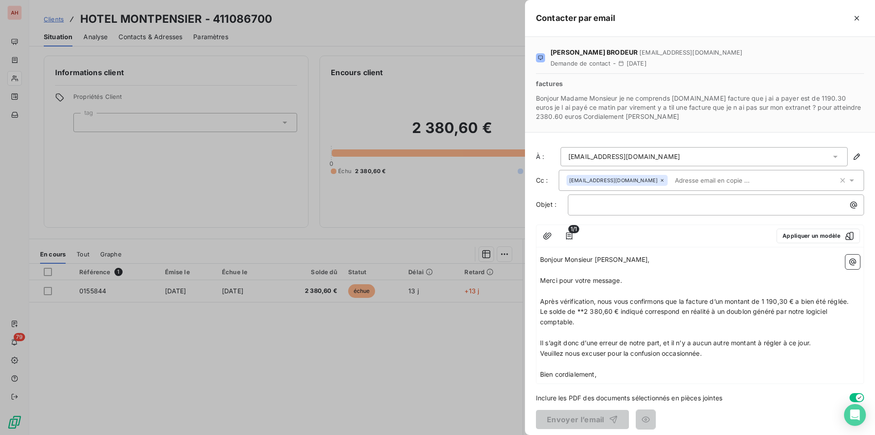
click at [620, 259] on span "Bonjour Monsieur Brodeur," at bounding box center [595, 260] width 110 height 8
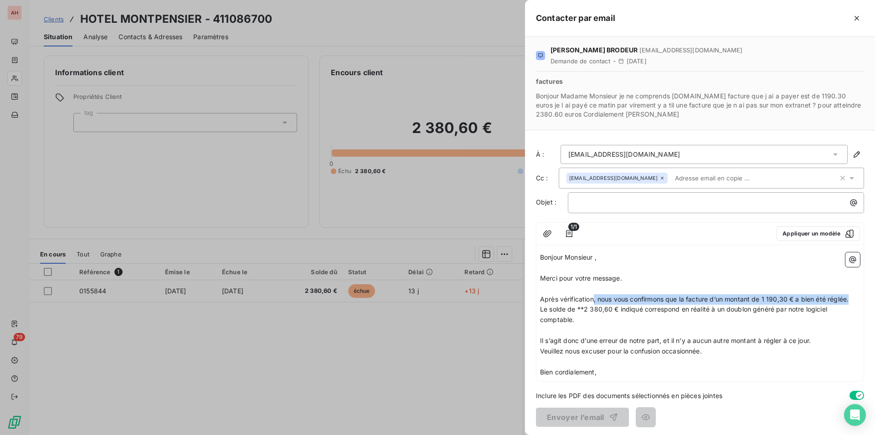
drag, startPoint x: 854, startPoint y: 302, endPoint x: 595, endPoint y: 302, distance: 259.2
click at [595, 302] on div "Bonjour Monsieur , ﻿ Merci pour votre message. ﻿ Après vérification, nous vous …" at bounding box center [699, 315] width 327 height 133
click at [747, 353] on p "Veuillez nous excuser pour la confusion occasionnée." at bounding box center [700, 351] width 320 height 10
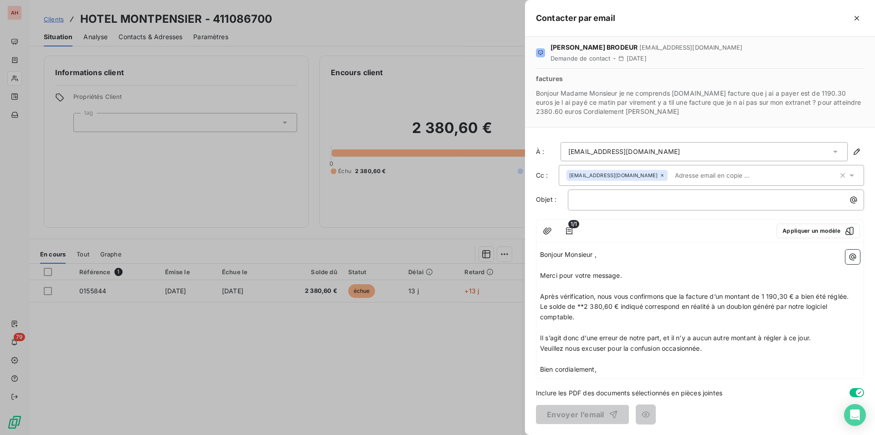
click at [759, 355] on p "﻿" at bounding box center [700, 359] width 320 height 10
click at [606, 204] on p "﻿" at bounding box center [717, 200] width 285 height 10
click at [604, 410] on button "Envoyer l’email" at bounding box center [582, 414] width 93 height 19
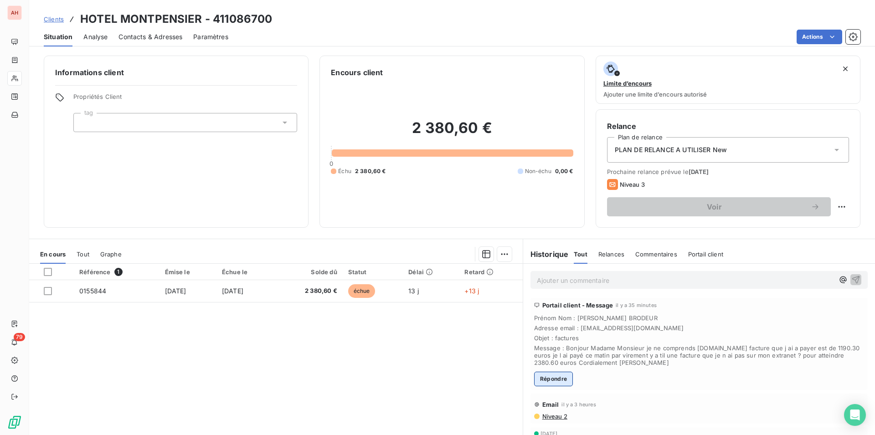
click at [544, 373] on button "Répondre" at bounding box center [553, 379] width 39 height 15
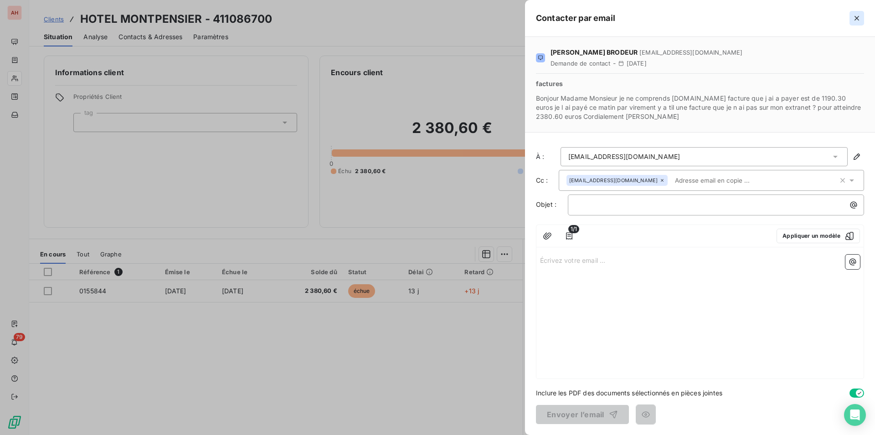
click at [862, 13] on button "button" at bounding box center [856, 18] width 15 height 15
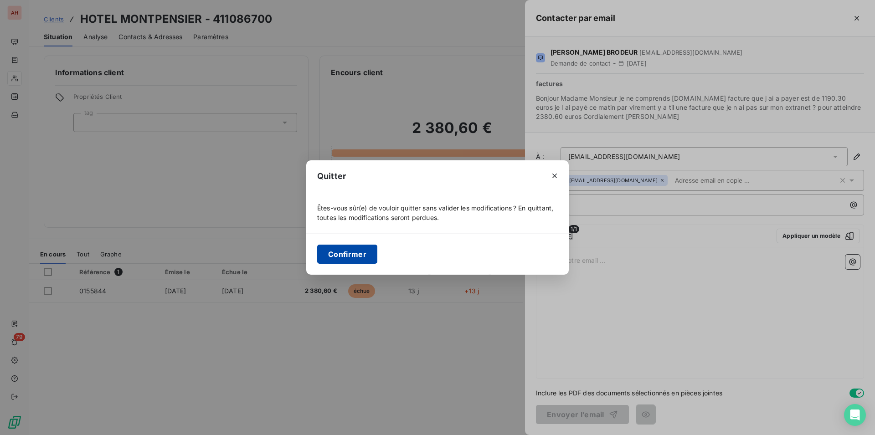
click at [333, 251] on button "Confirmer" at bounding box center [347, 254] width 60 height 19
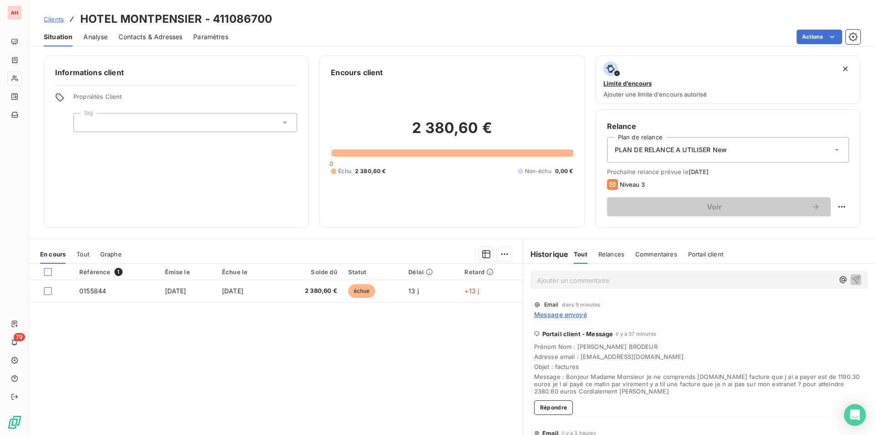
click at [554, 319] on span "Message envoyé" at bounding box center [560, 315] width 53 height 10
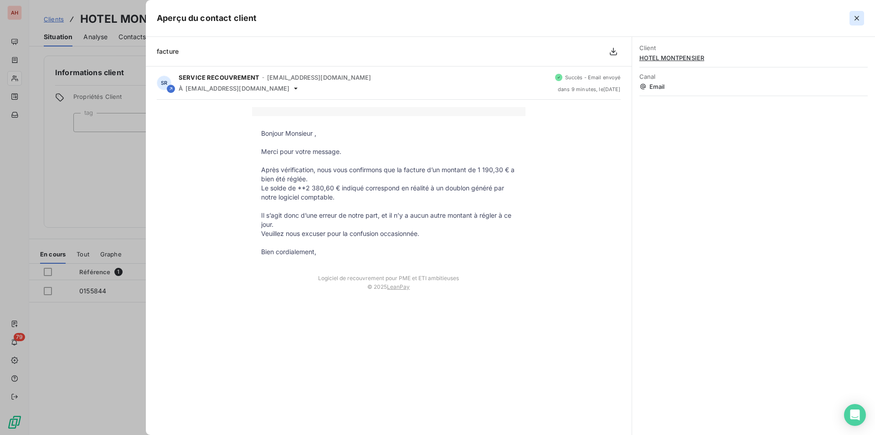
click at [856, 11] on button "button" at bounding box center [856, 18] width 15 height 15
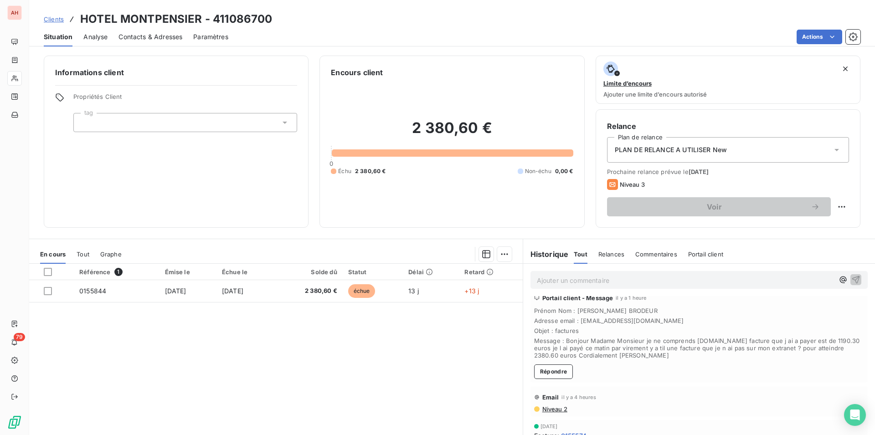
scroll to position [46, 0]
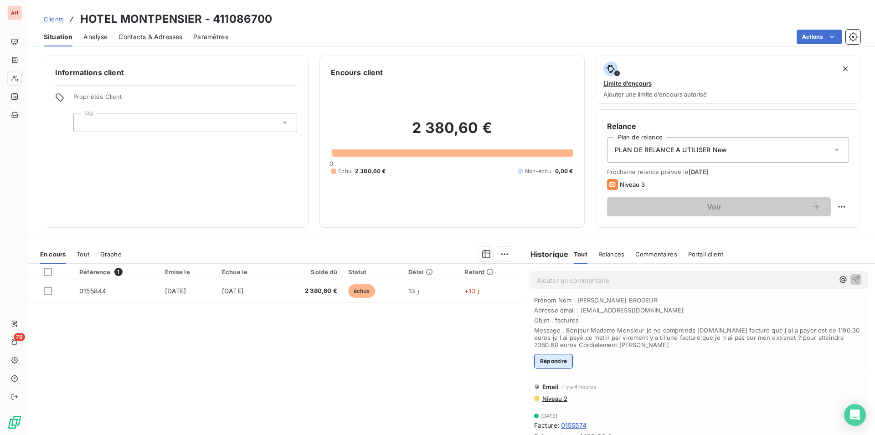
click at [555, 357] on button "Répondre" at bounding box center [553, 361] width 39 height 15
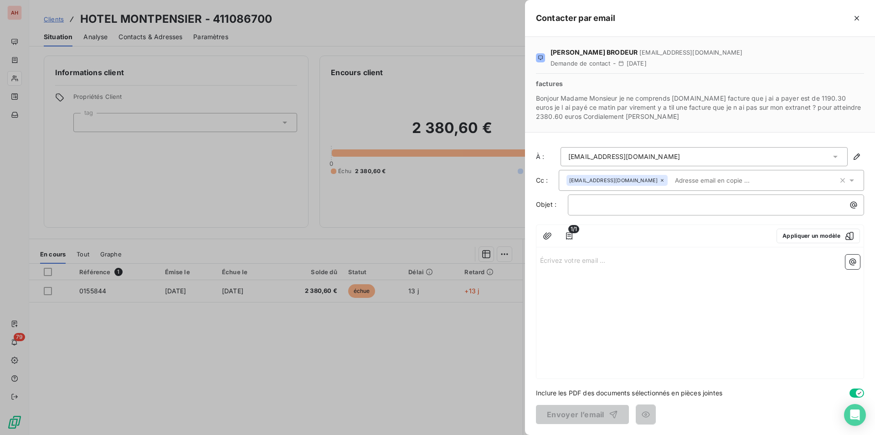
click at [582, 262] on p "Écrivez votre email ... ﻿" at bounding box center [700, 260] width 320 height 10
click at [866, 19] on div "Contacter par email" at bounding box center [700, 18] width 350 height 37
click at [858, 16] on icon "button" at bounding box center [856, 18] width 9 height 9
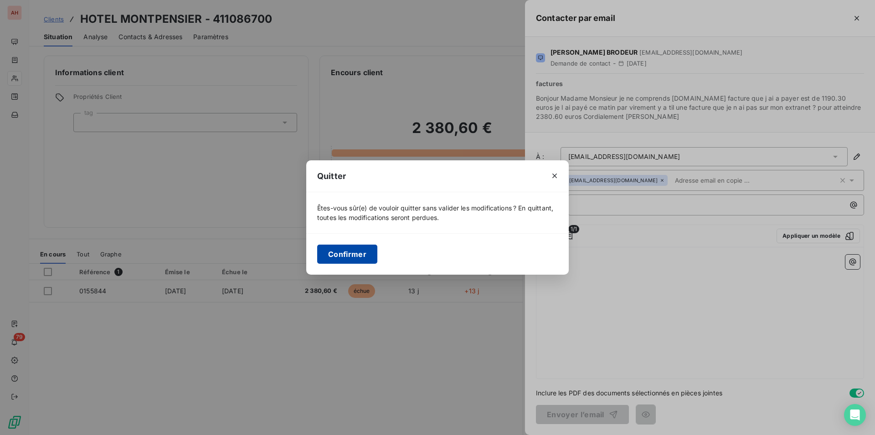
click at [375, 254] on button "Confirmer" at bounding box center [347, 254] width 60 height 19
